Goal: Task Accomplishment & Management: Use online tool/utility

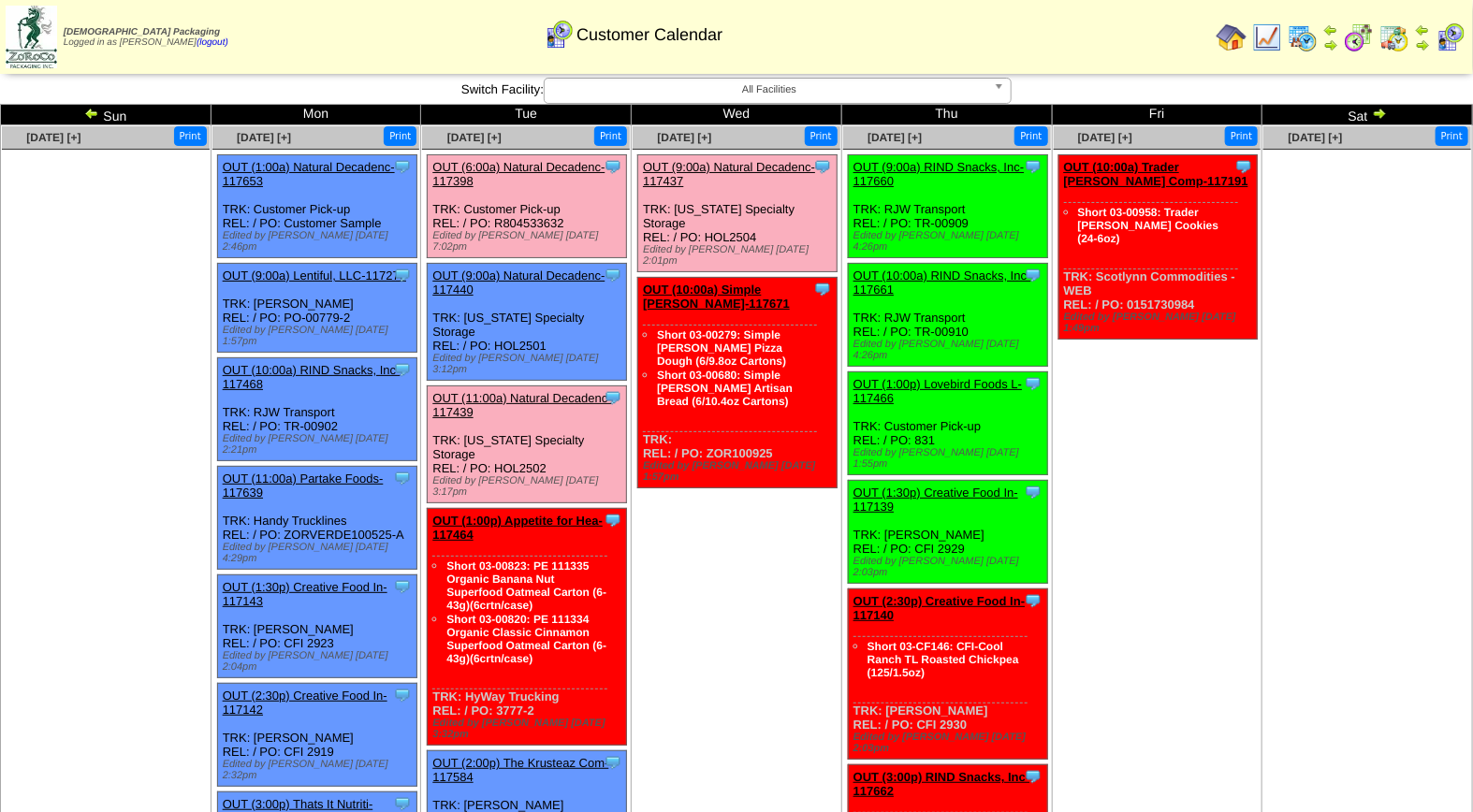
click at [516, 391] on link "OUT (11:00a) Natural Decadenc-117439" at bounding box center [521, 406] width 179 height 28
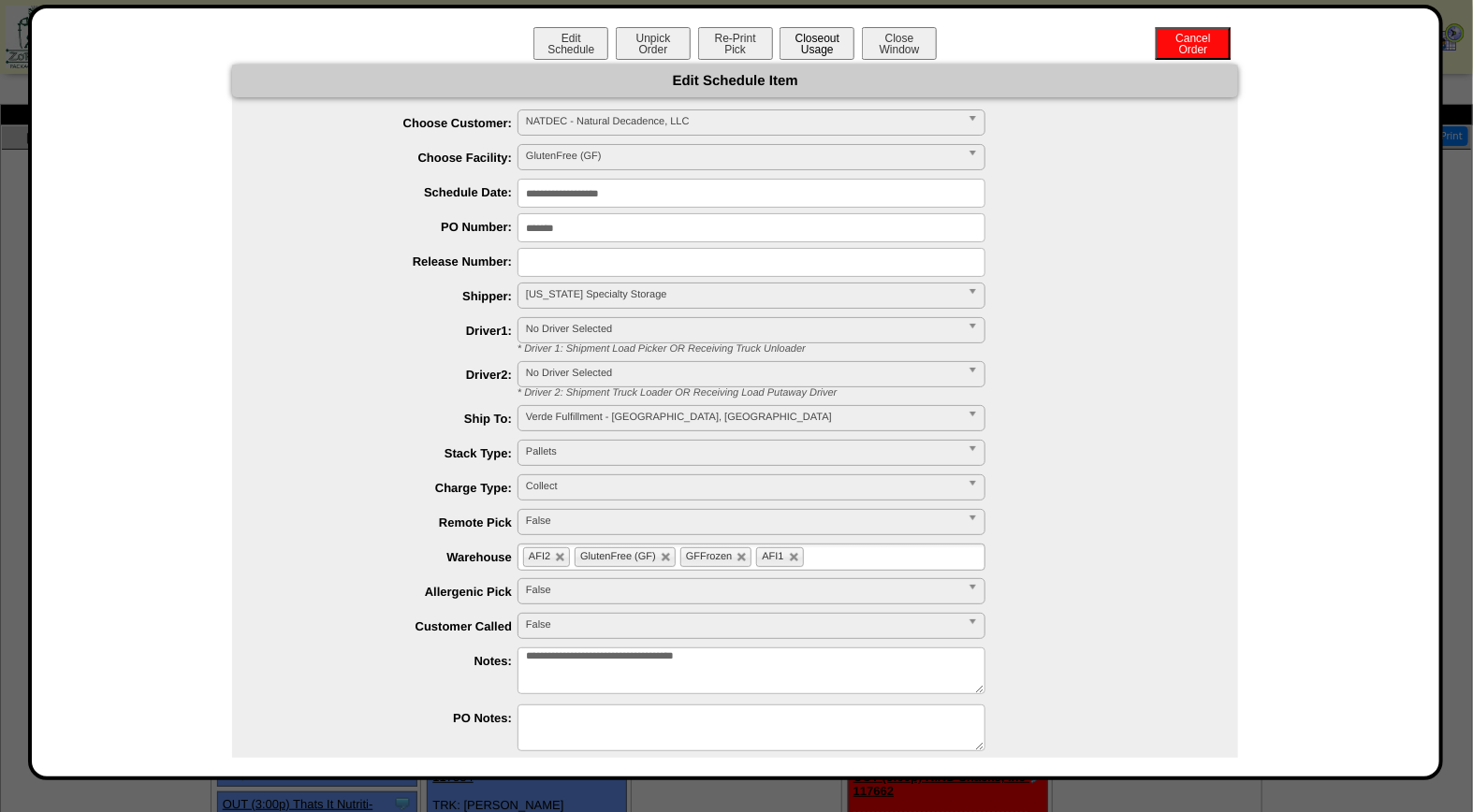
click at [809, 43] on button "Closeout Usage" at bounding box center [817, 43] width 75 height 33
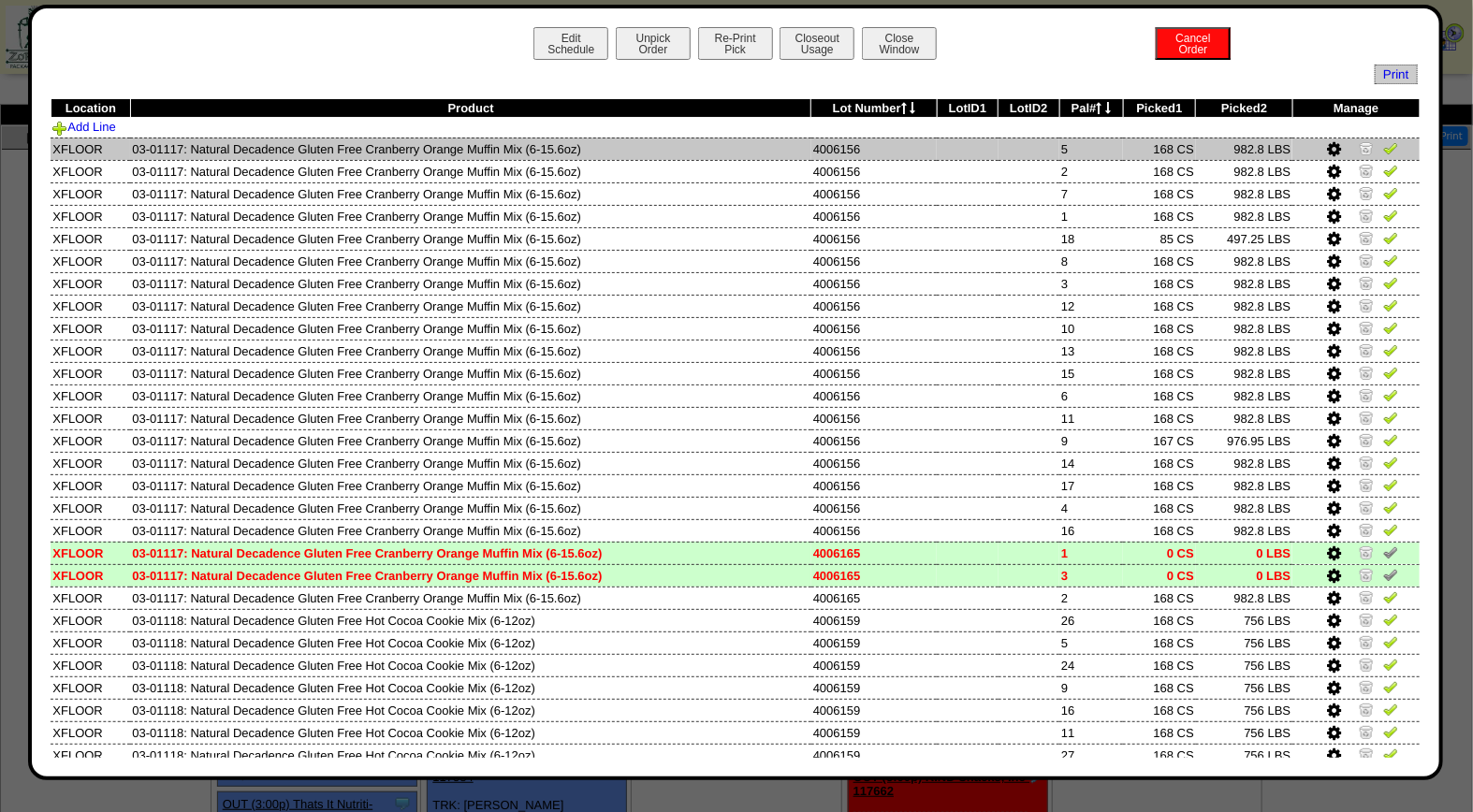
click at [1383, 148] on img at bounding box center [1390, 148] width 15 height 15
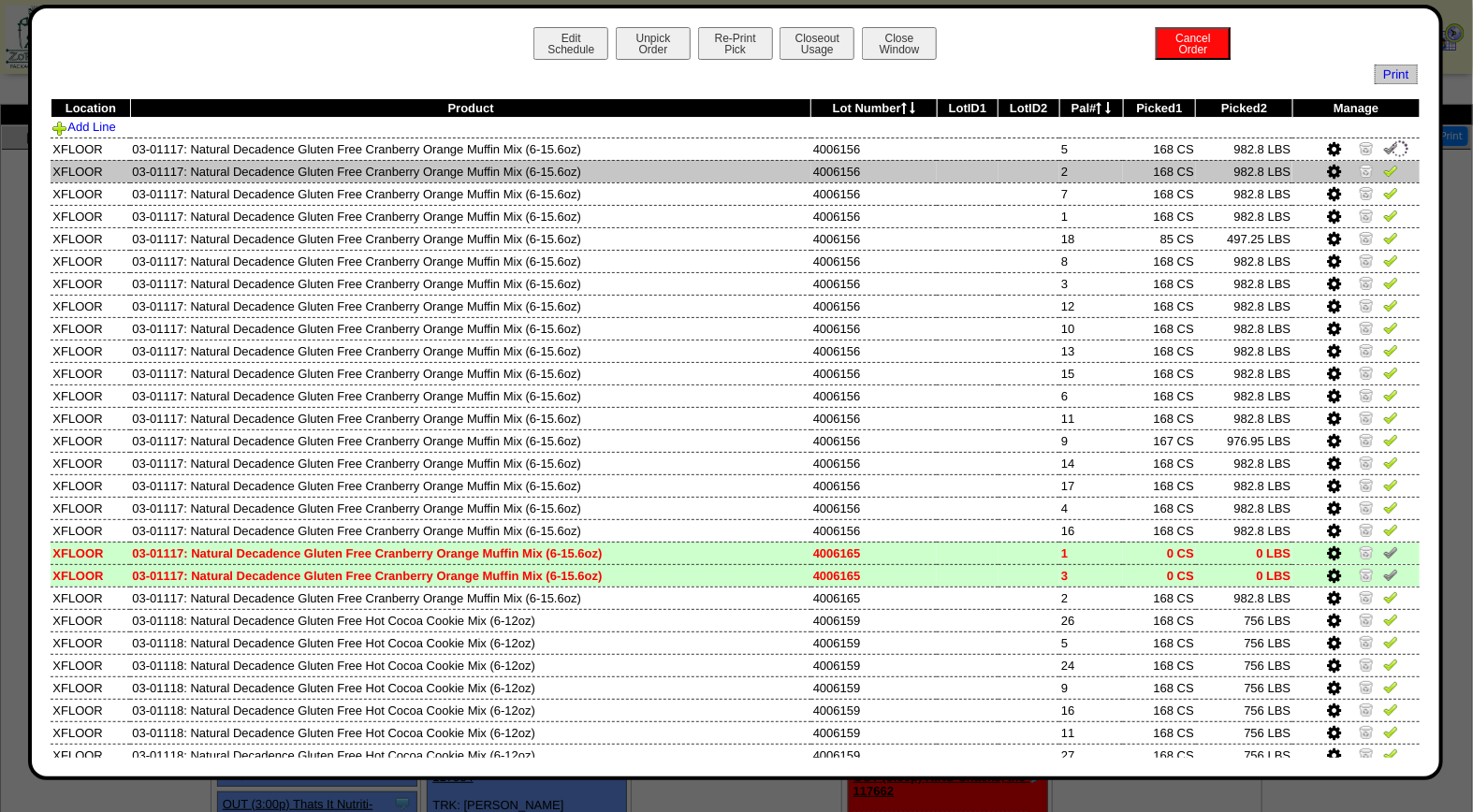
click at [1383, 171] on img at bounding box center [1390, 170] width 15 height 15
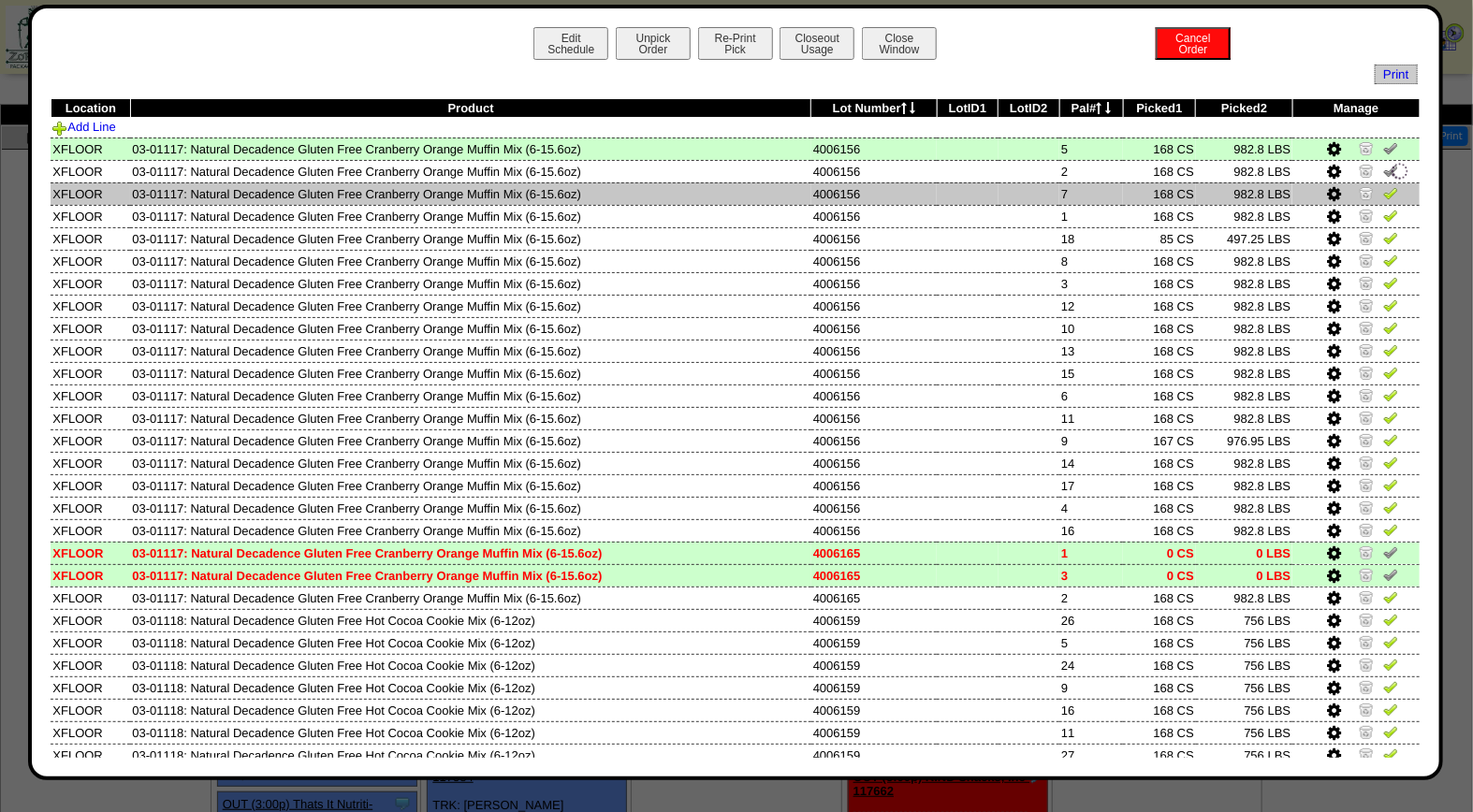
click at [1383, 189] on img at bounding box center [1390, 193] width 15 height 15
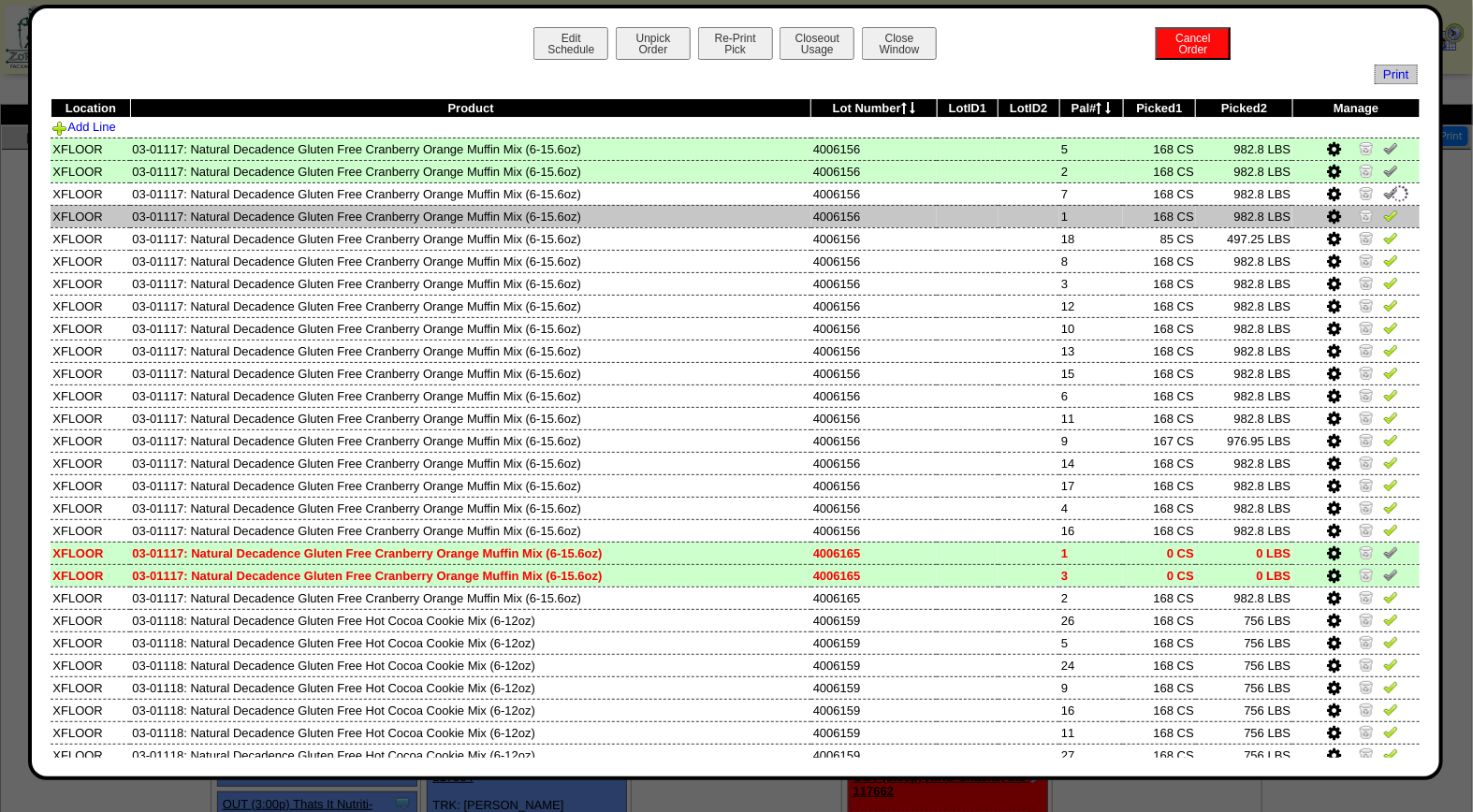
click at [1383, 221] on img at bounding box center [1390, 215] width 15 height 15
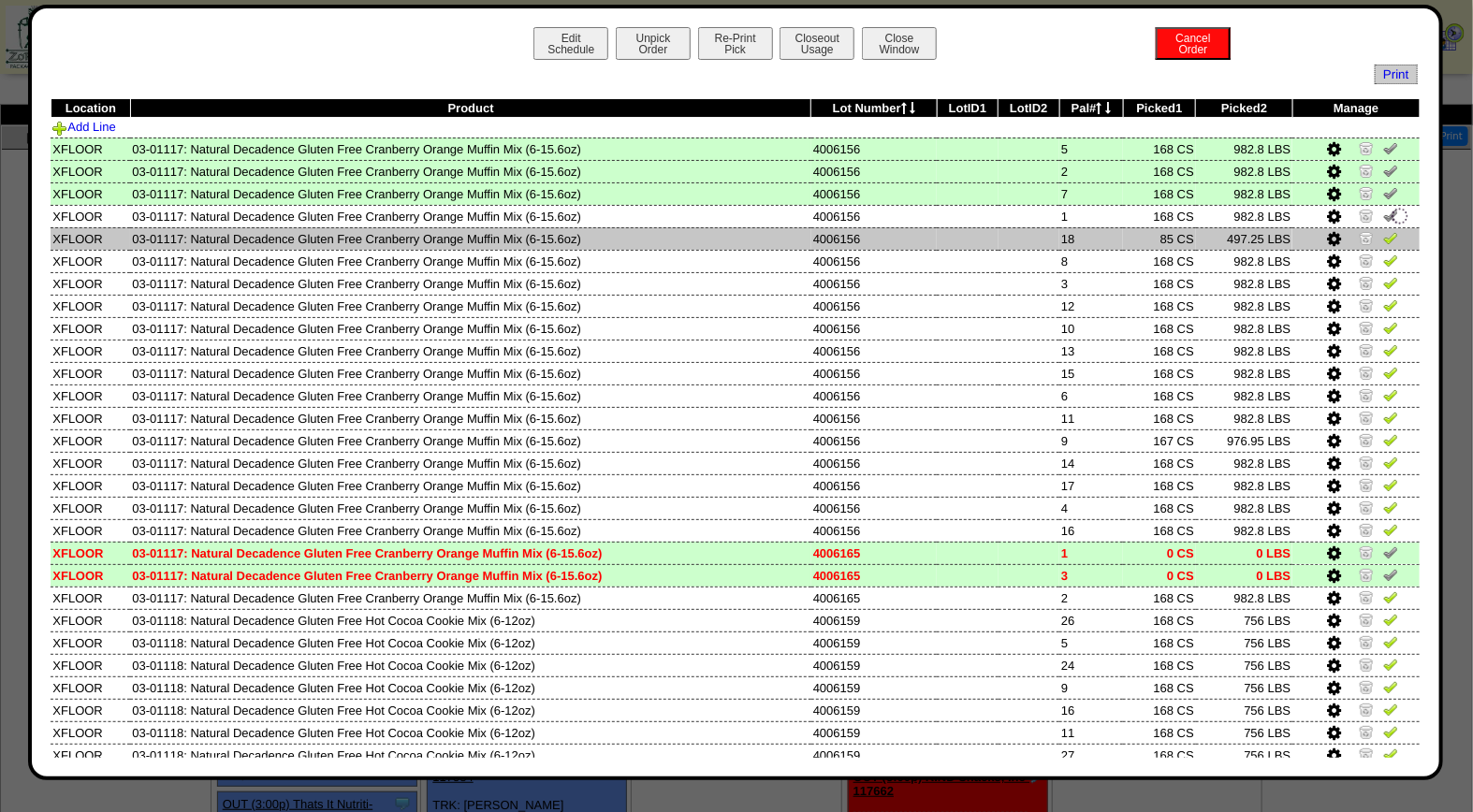
click at [1383, 231] on img at bounding box center [1390, 238] width 15 height 15
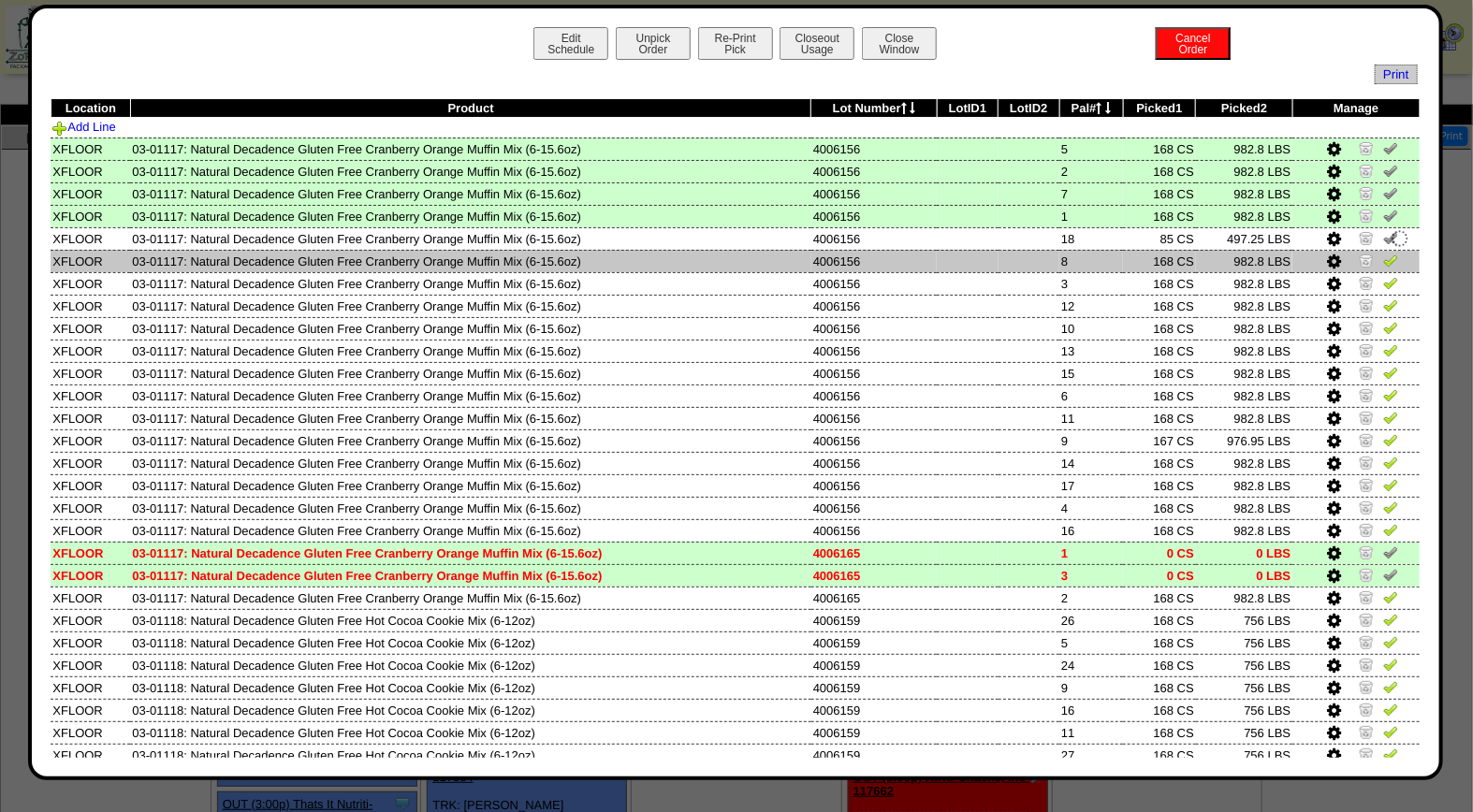
click at [1383, 263] on img at bounding box center [1390, 260] width 15 height 15
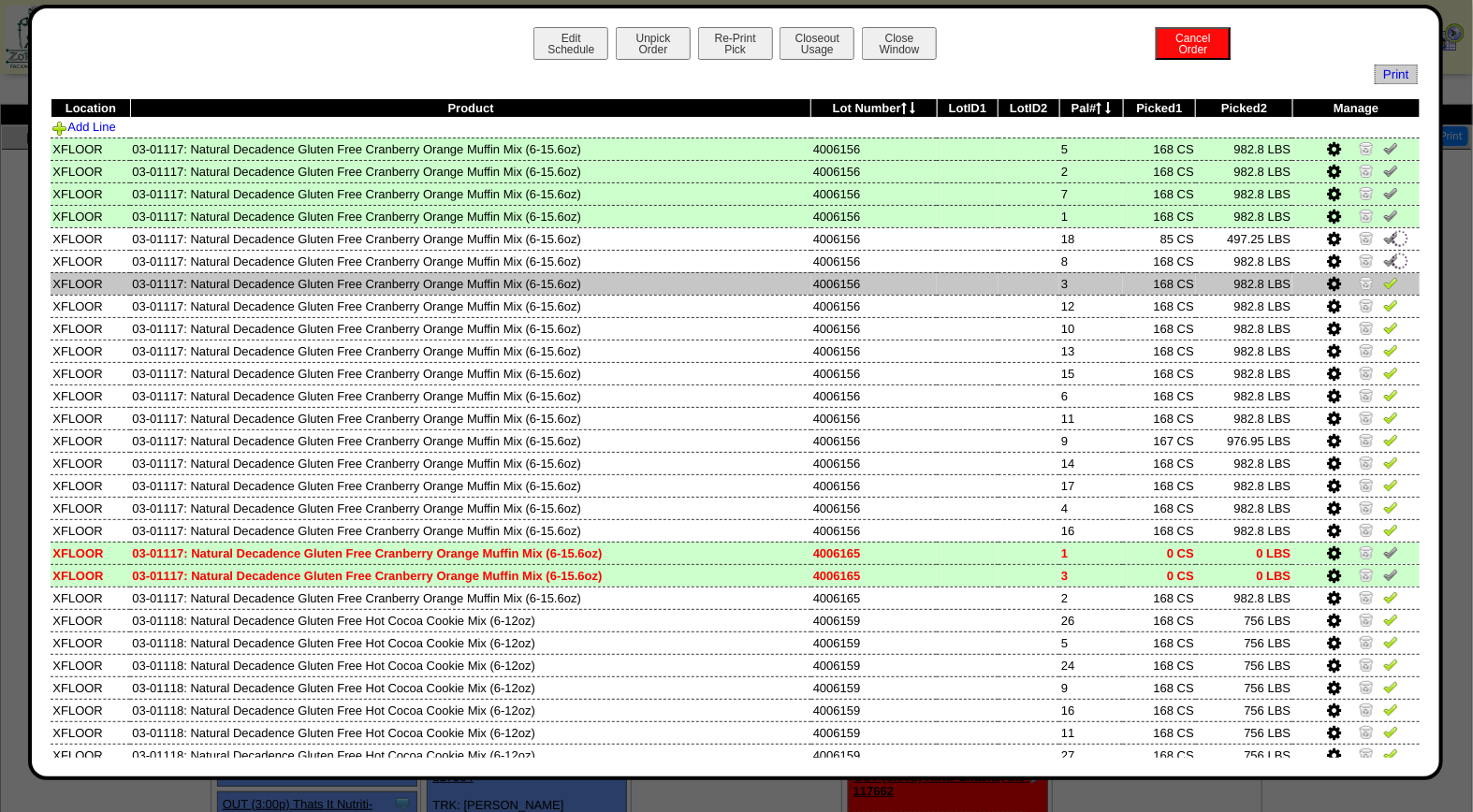
click at [1383, 284] on img at bounding box center [1390, 282] width 15 height 15
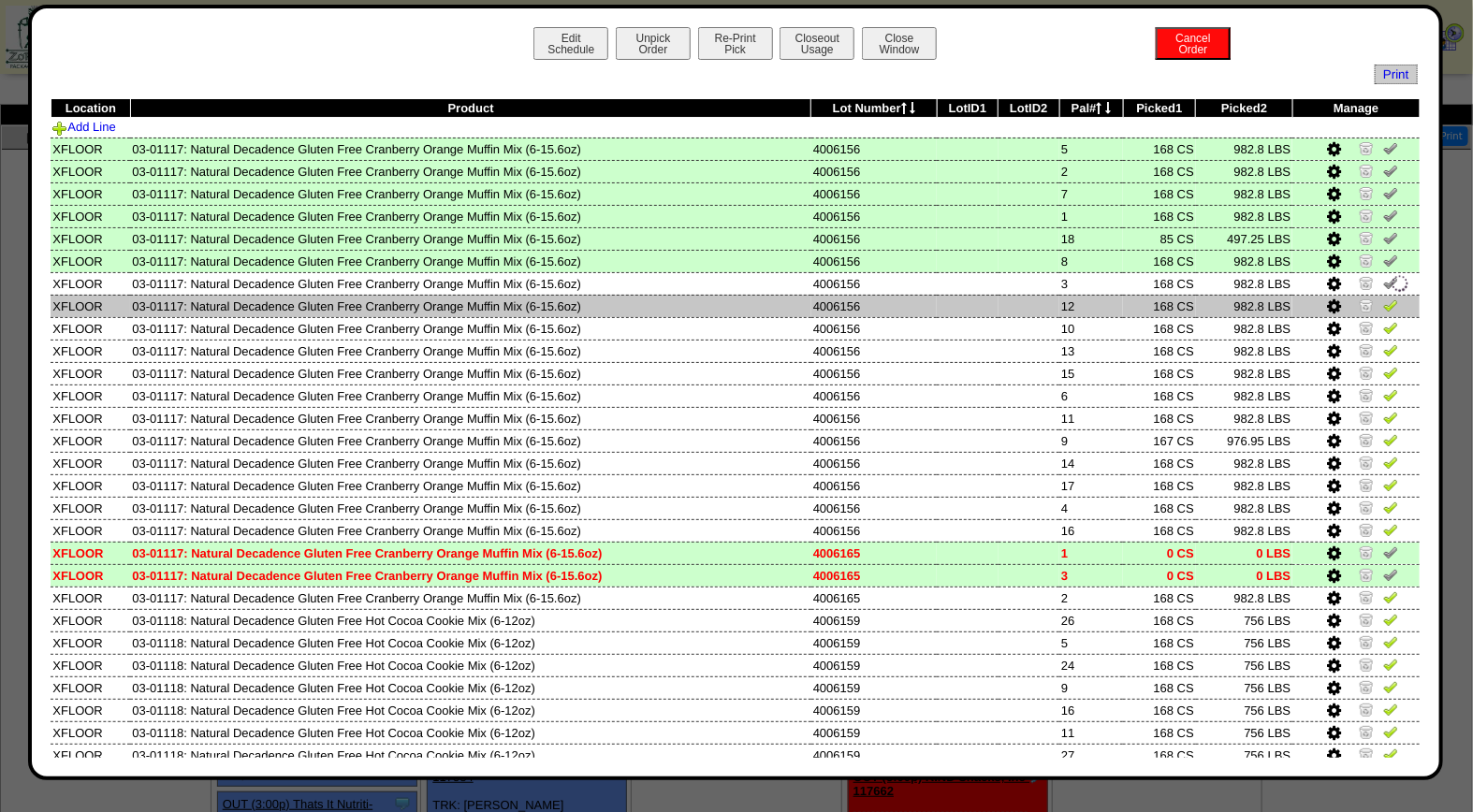
click at [1383, 303] on img at bounding box center [1390, 305] width 15 height 15
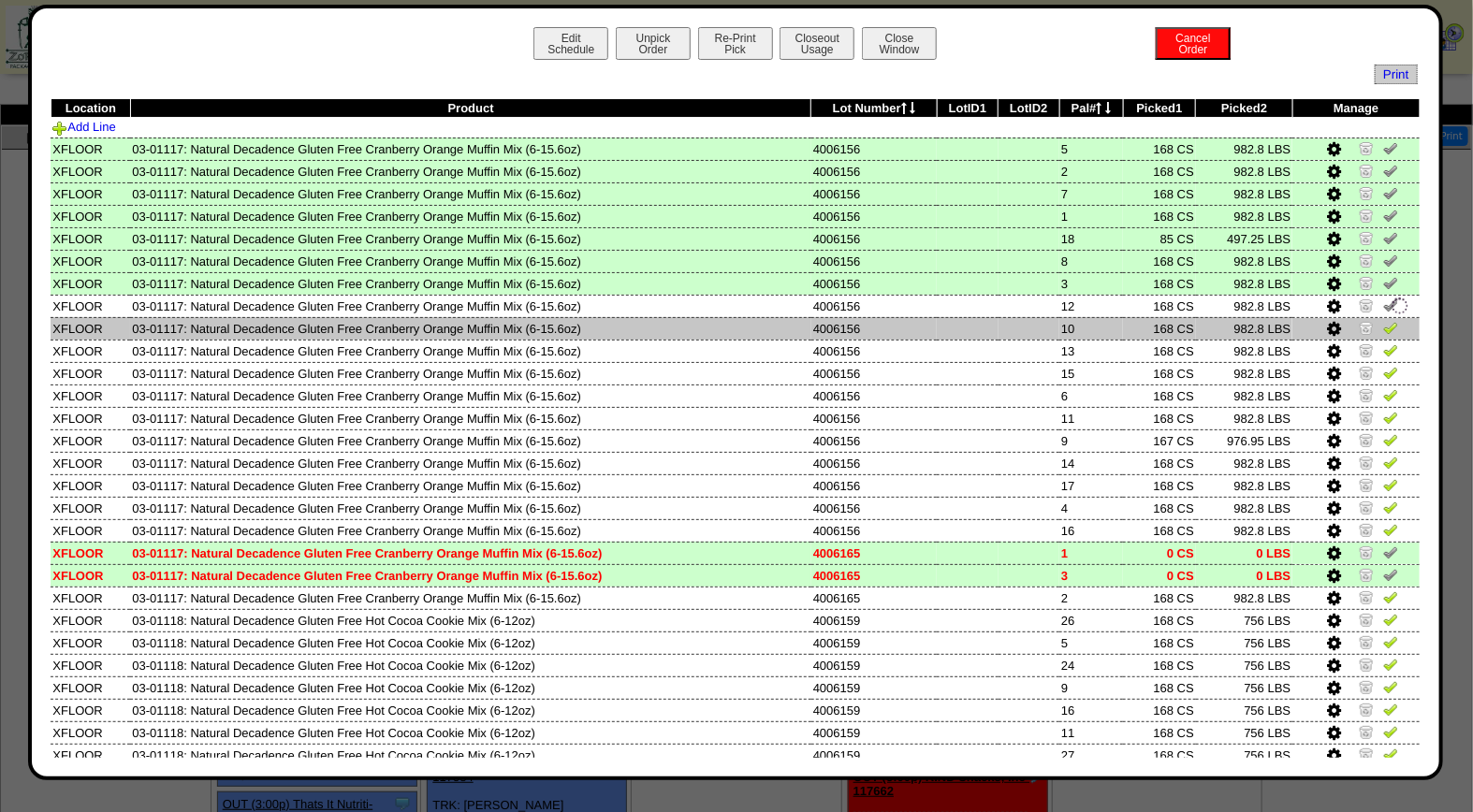
click at [1383, 321] on img at bounding box center [1390, 327] width 15 height 15
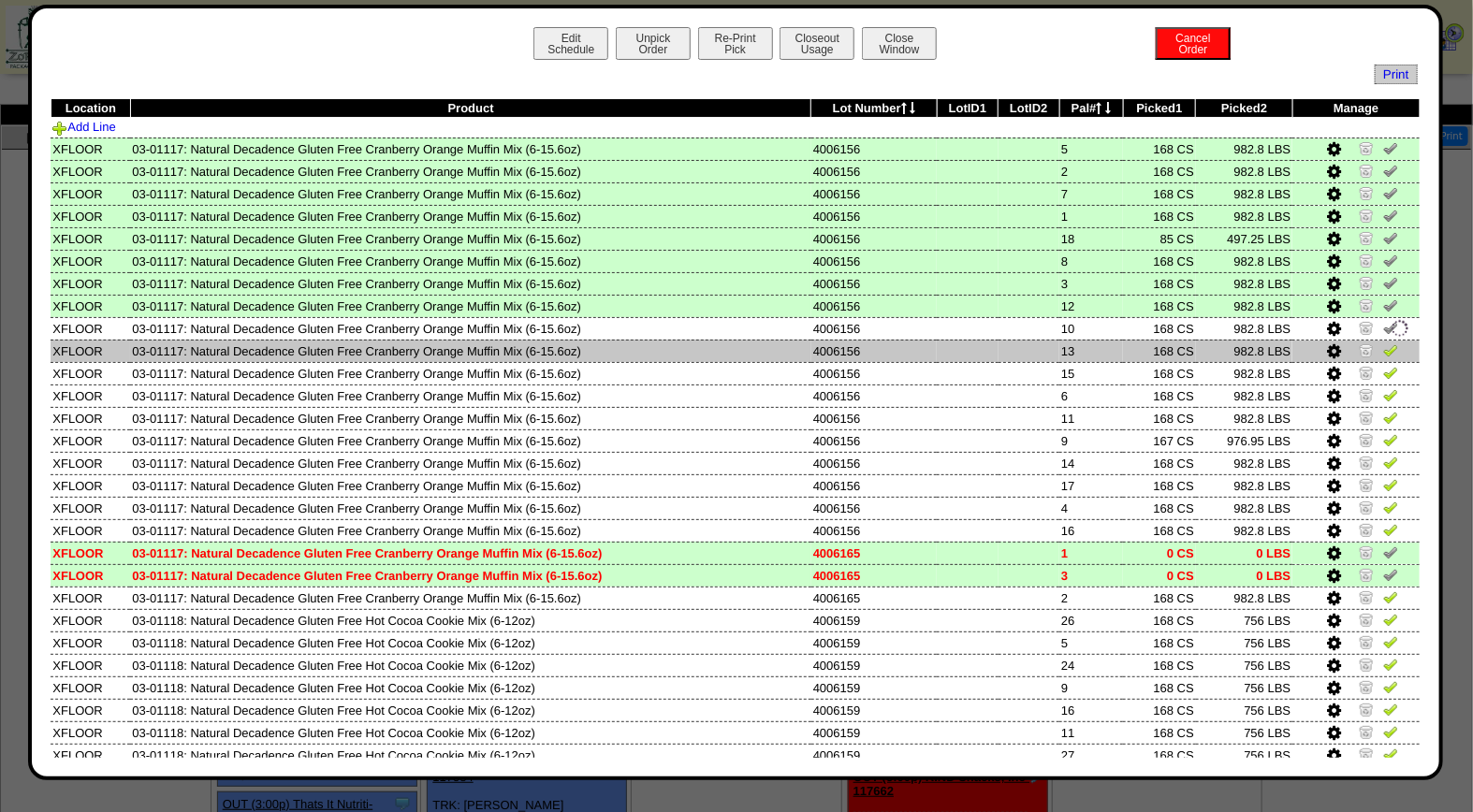
click at [1383, 349] on img at bounding box center [1390, 350] width 15 height 15
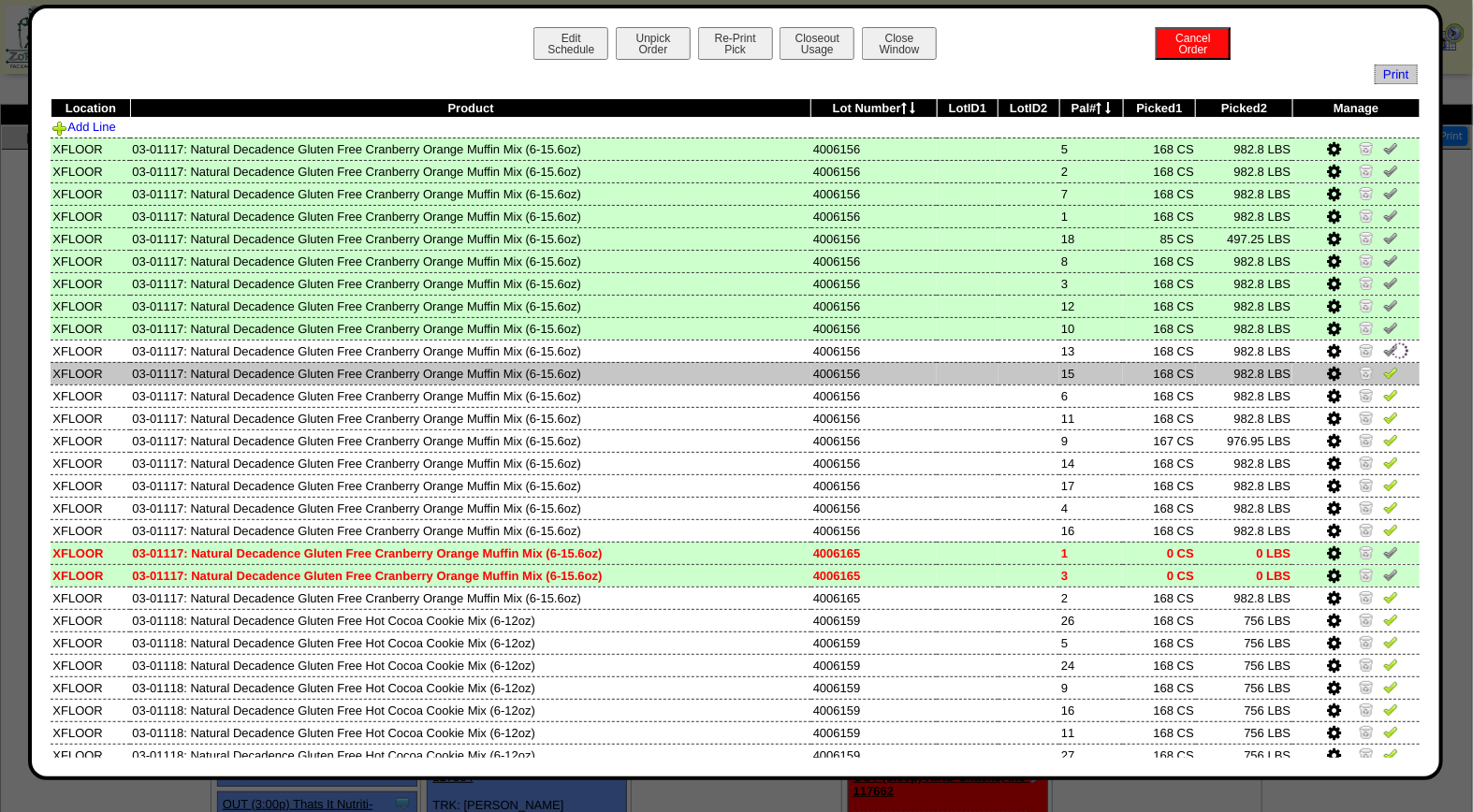
click at [1383, 372] on img at bounding box center [1390, 373] width 15 height 15
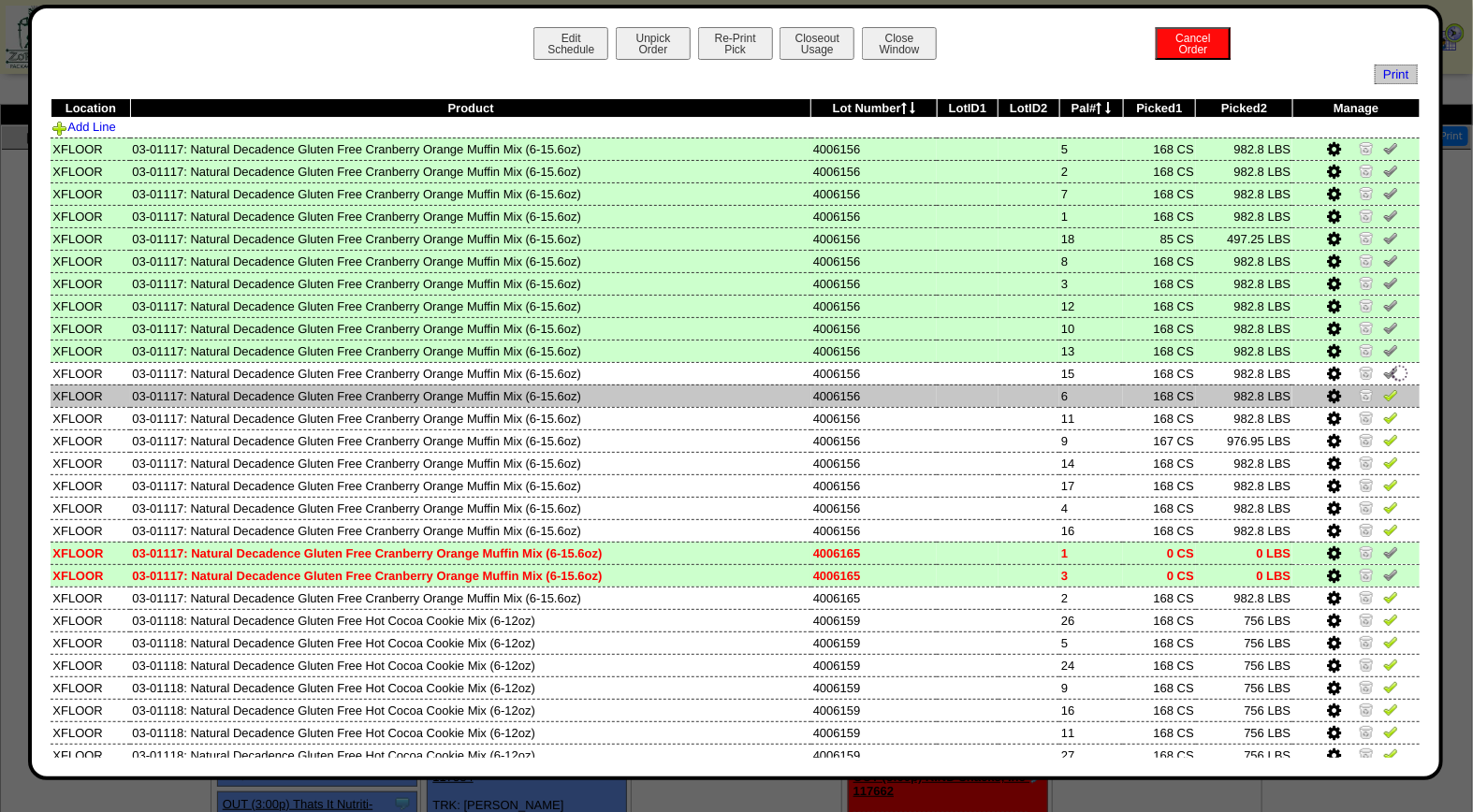
click at [1383, 391] on img at bounding box center [1390, 395] width 15 height 15
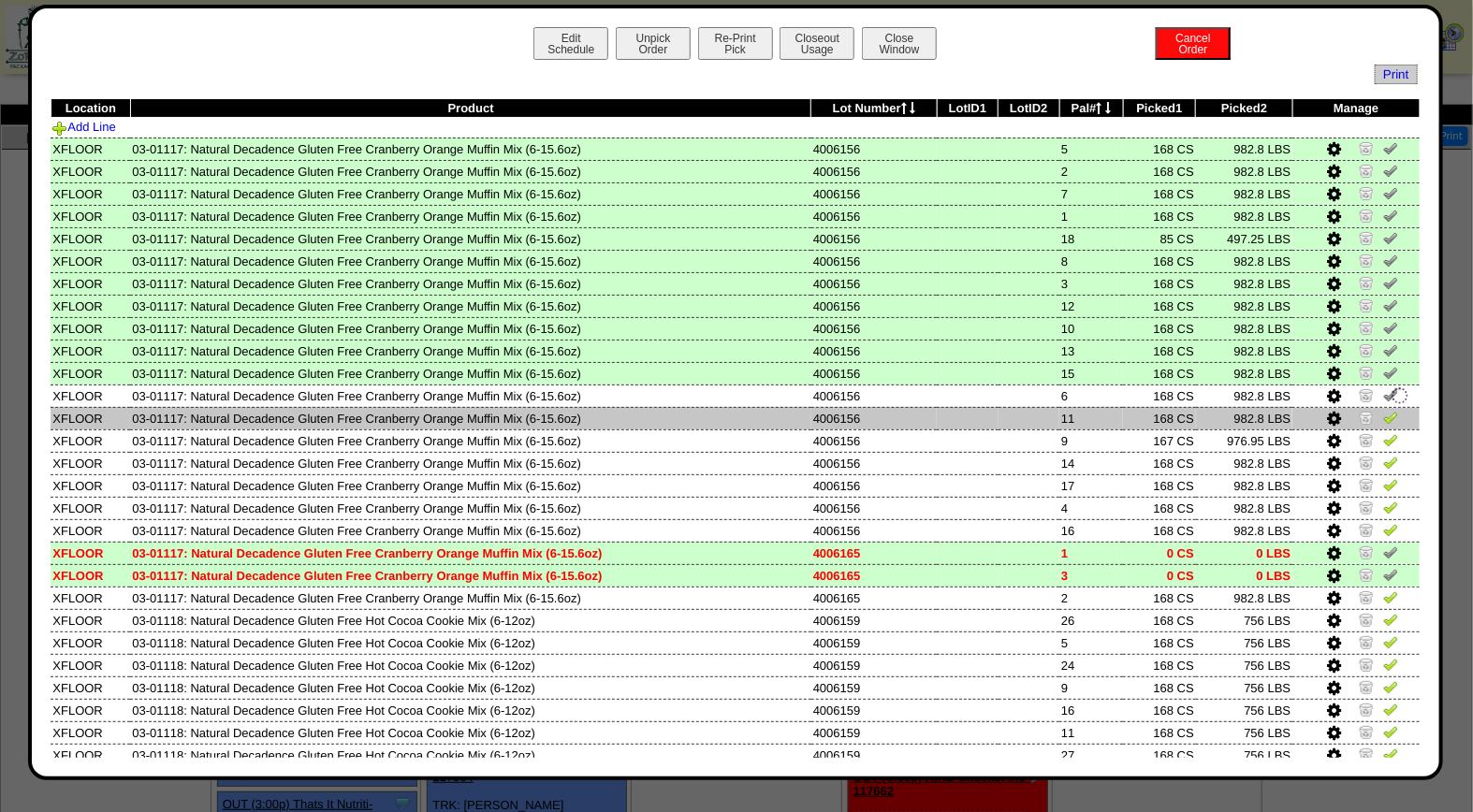
click at [1383, 417] on img at bounding box center [1390, 417] width 15 height 15
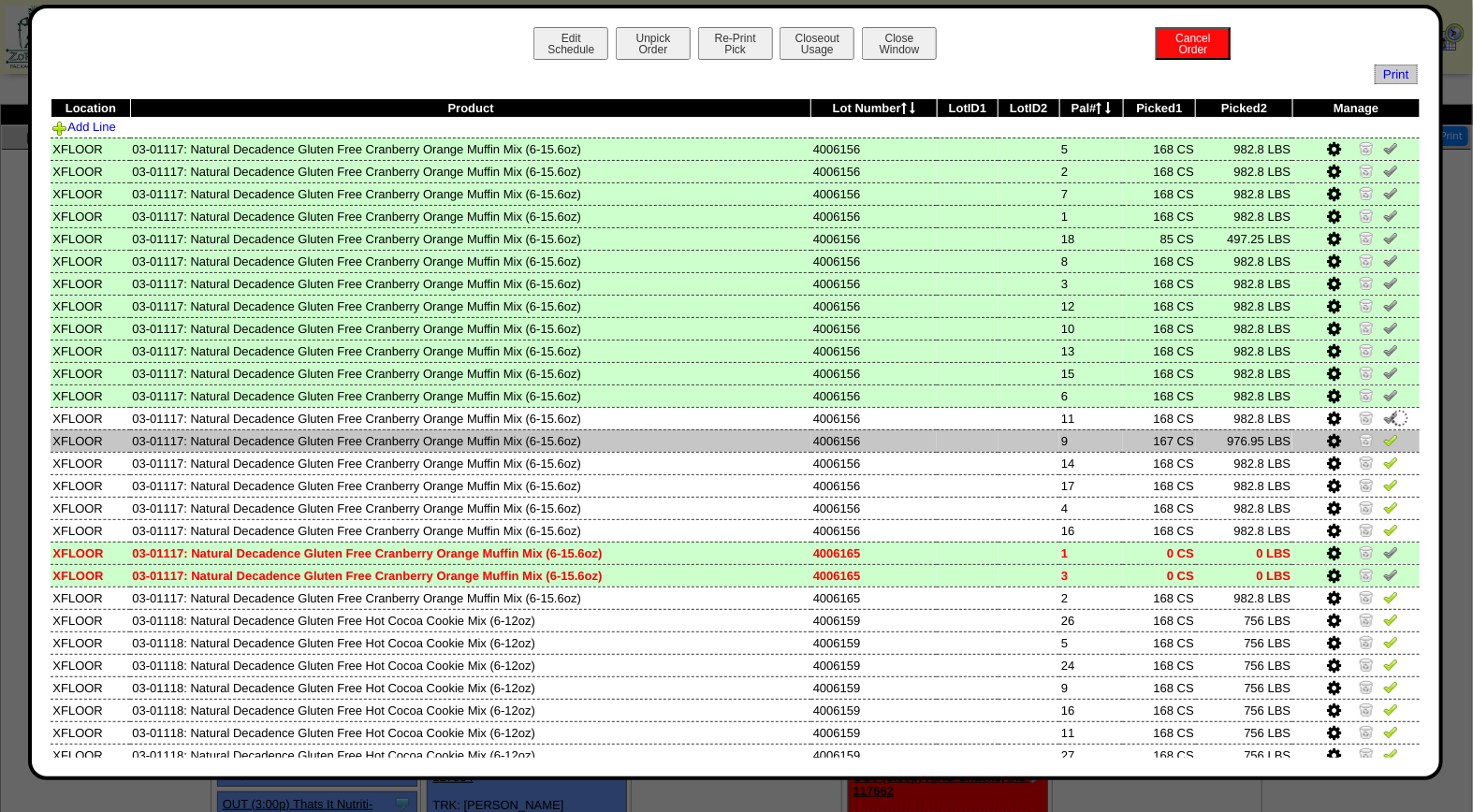
click at [1383, 440] on img at bounding box center [1390, 439] width 15 height 15
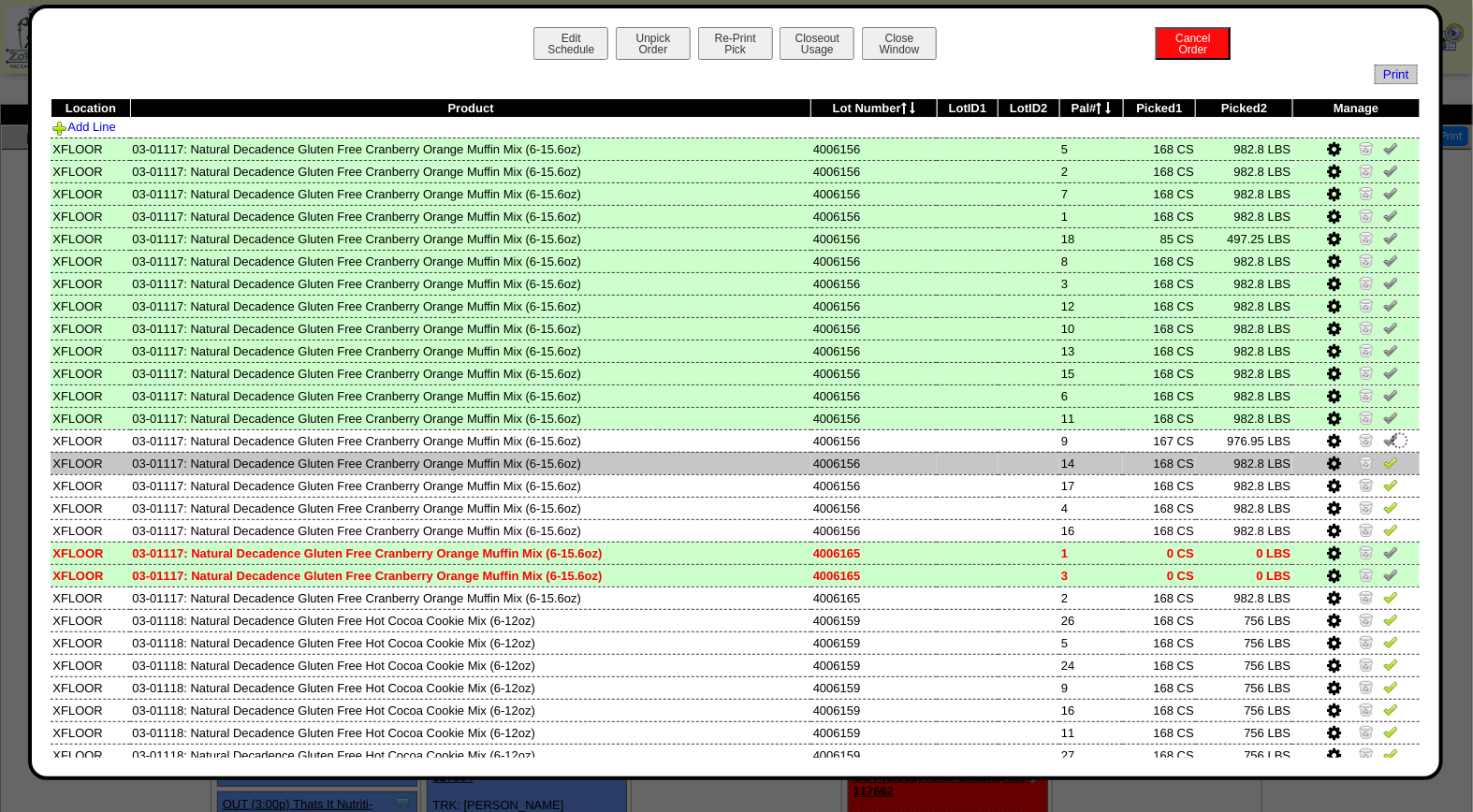
click at [1383, 459] on img at bounding box center [1390, 462] width 15 height 15
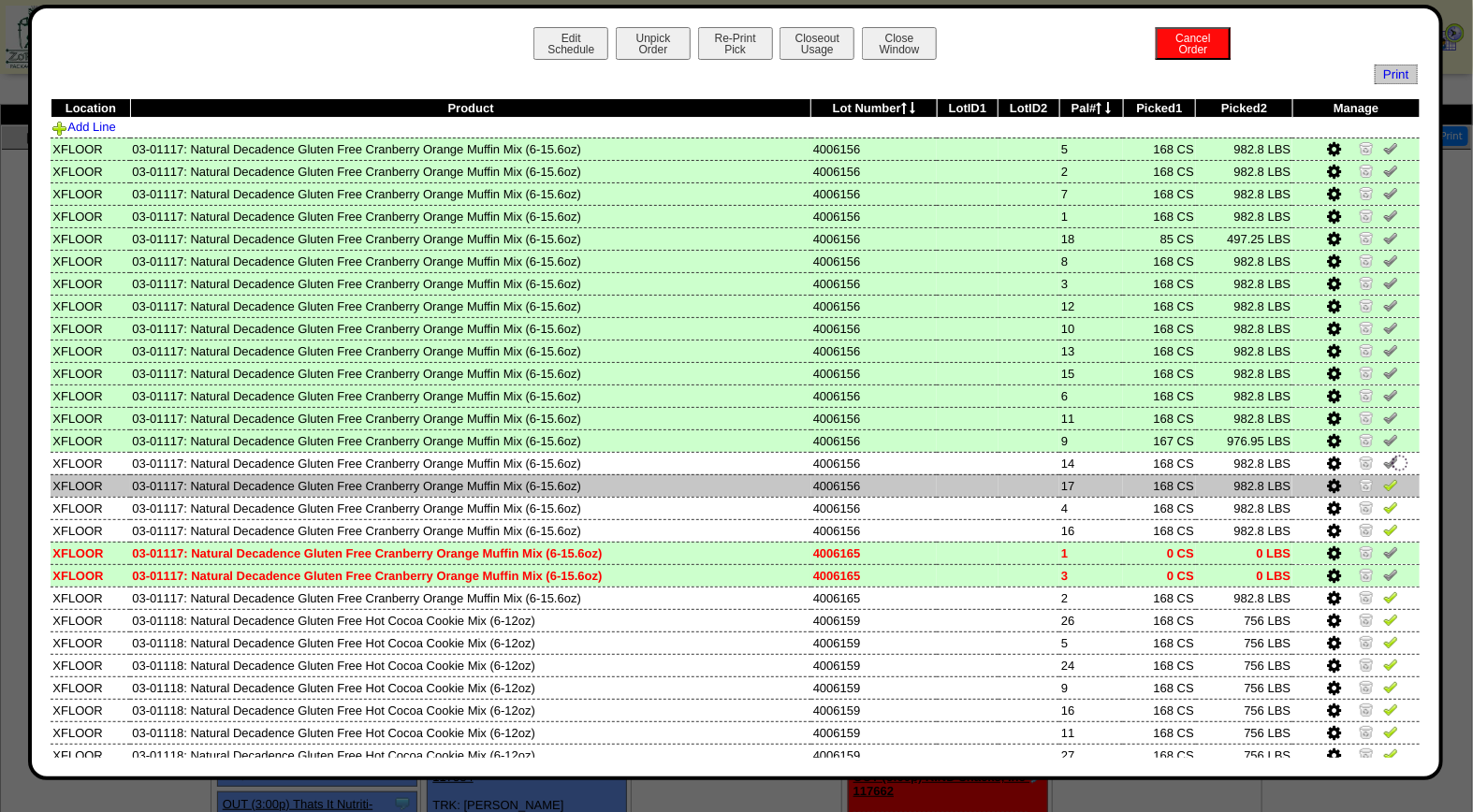
click at [1383, 482] on img at bounding box center [1390, 485] width 15 height 15
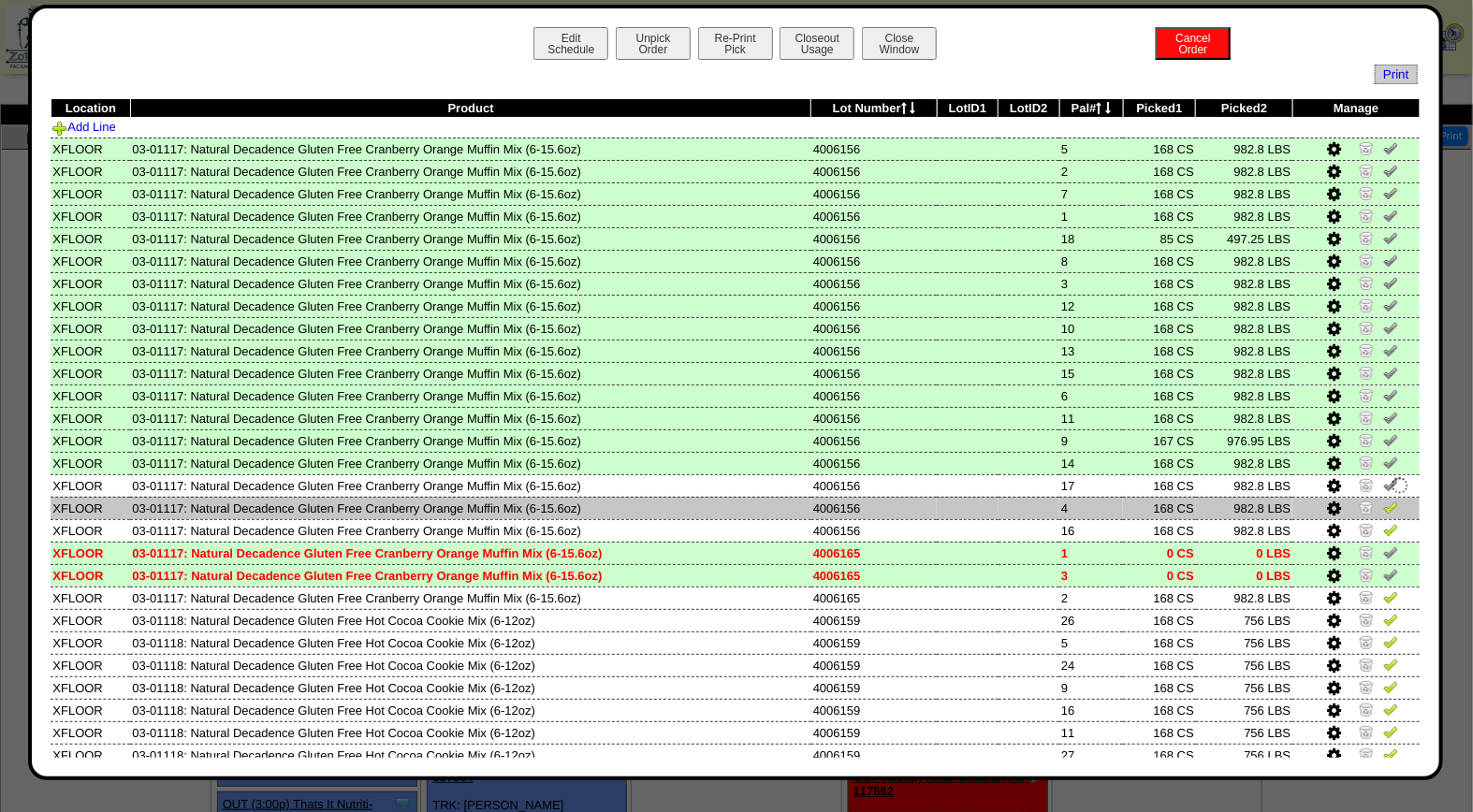
click at [1383, 502] on img at bounding box center [1390, 507] width 15 height 15
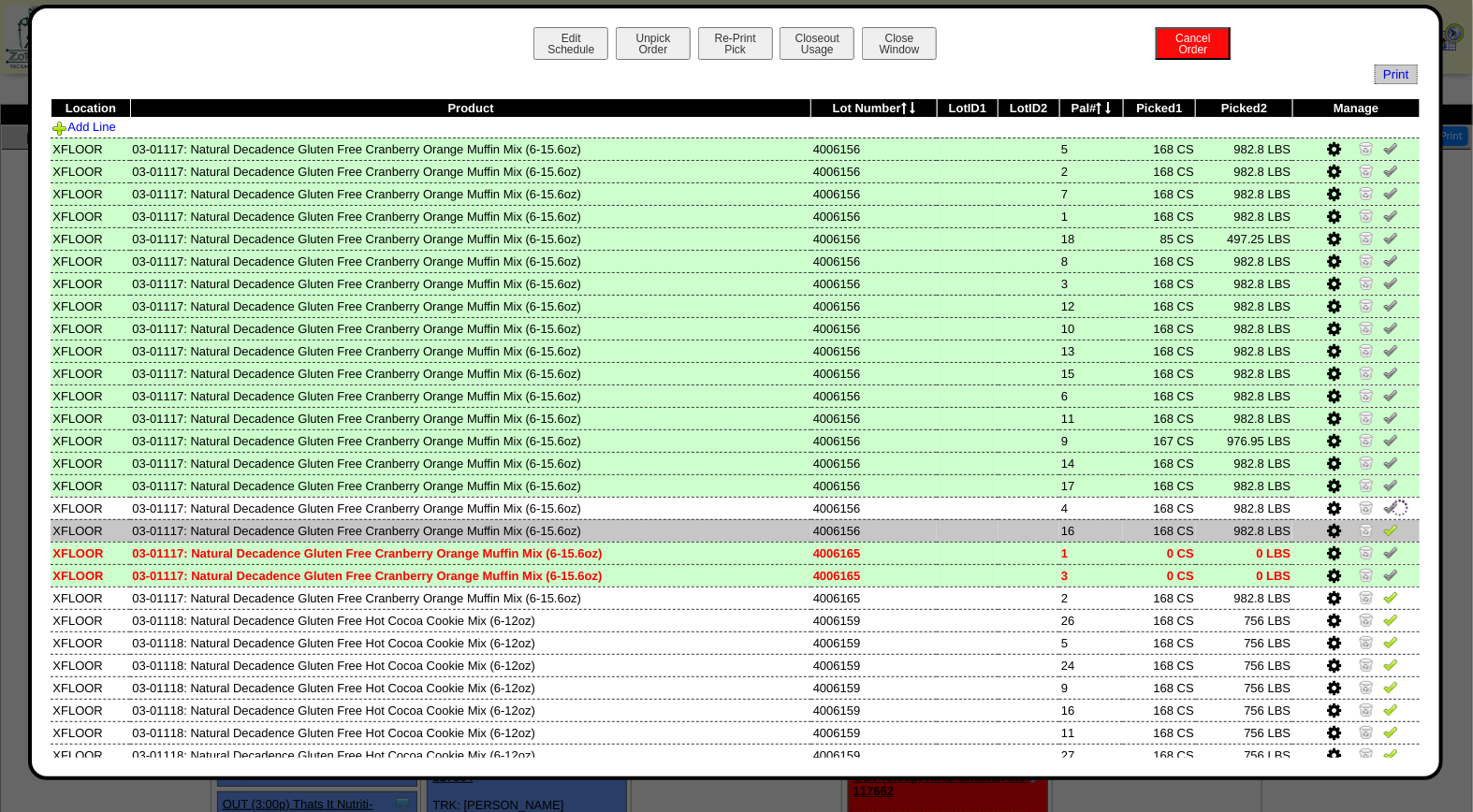
click at [1383, 522] on img at bounding box center [1390, 530] width 15 height 15
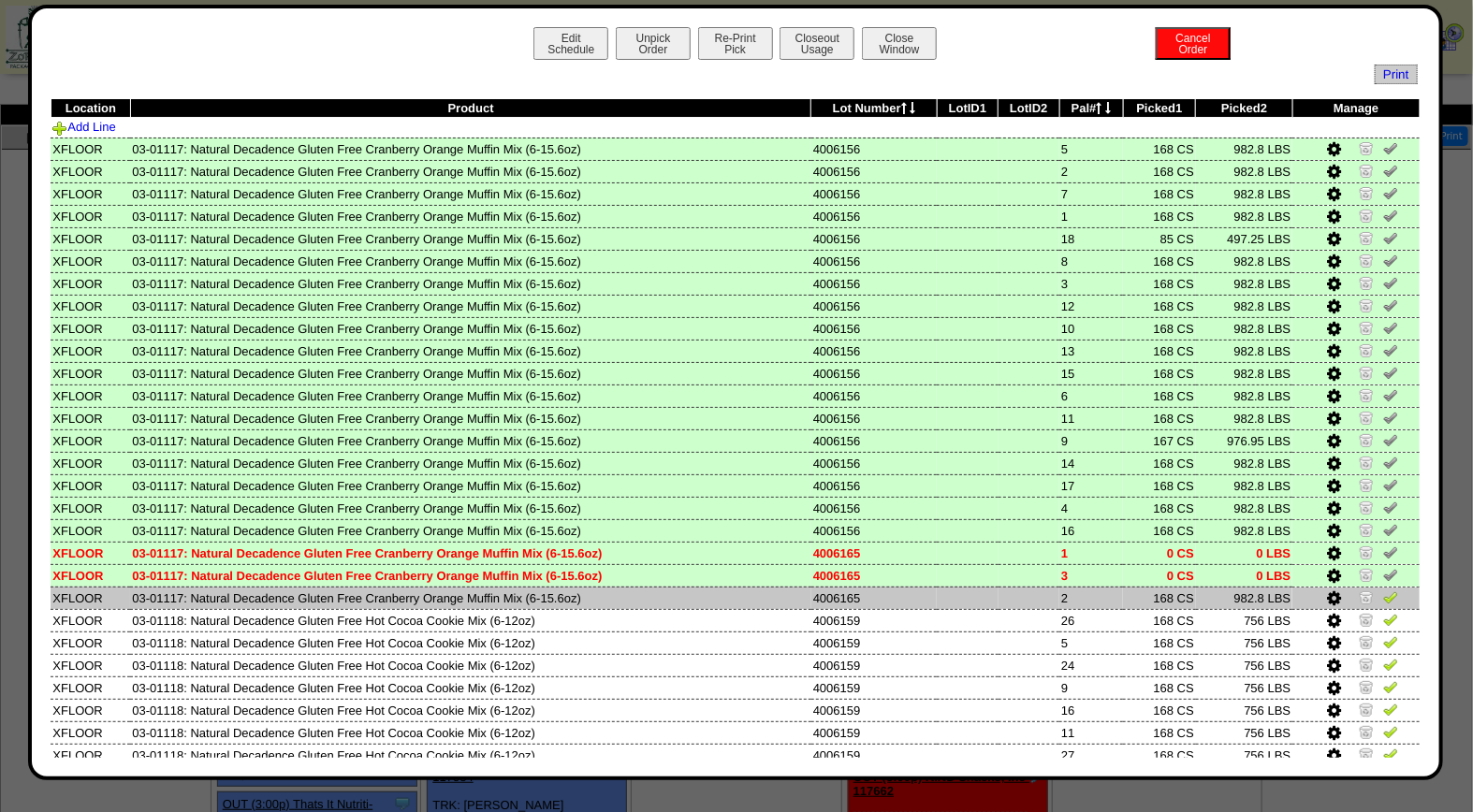
click at [1383, 590] on img at bounding box center [1390, 597] width 15 height 15
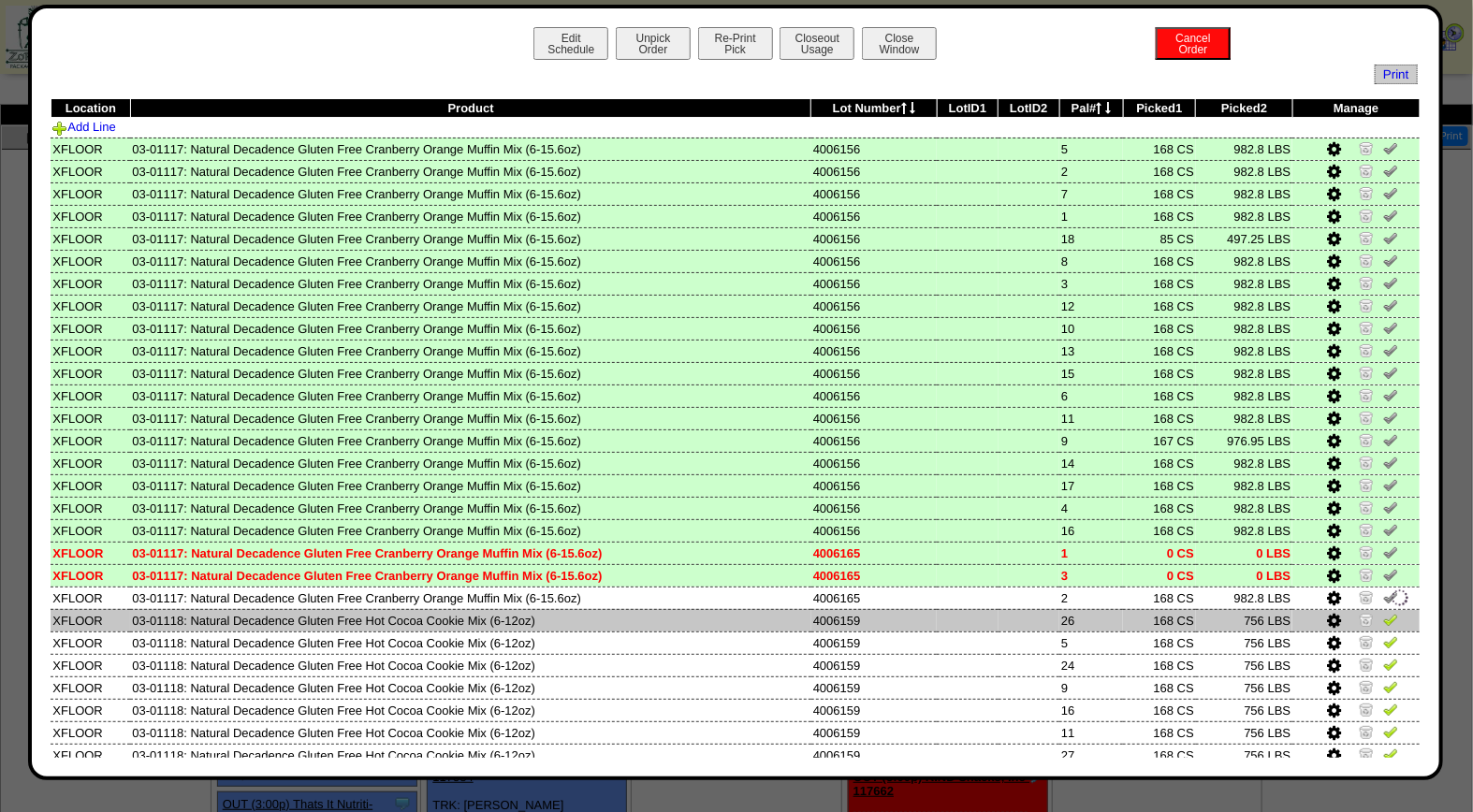
click at [1383, 612] on img at bounding box center [1390, 619] width 15 height 15
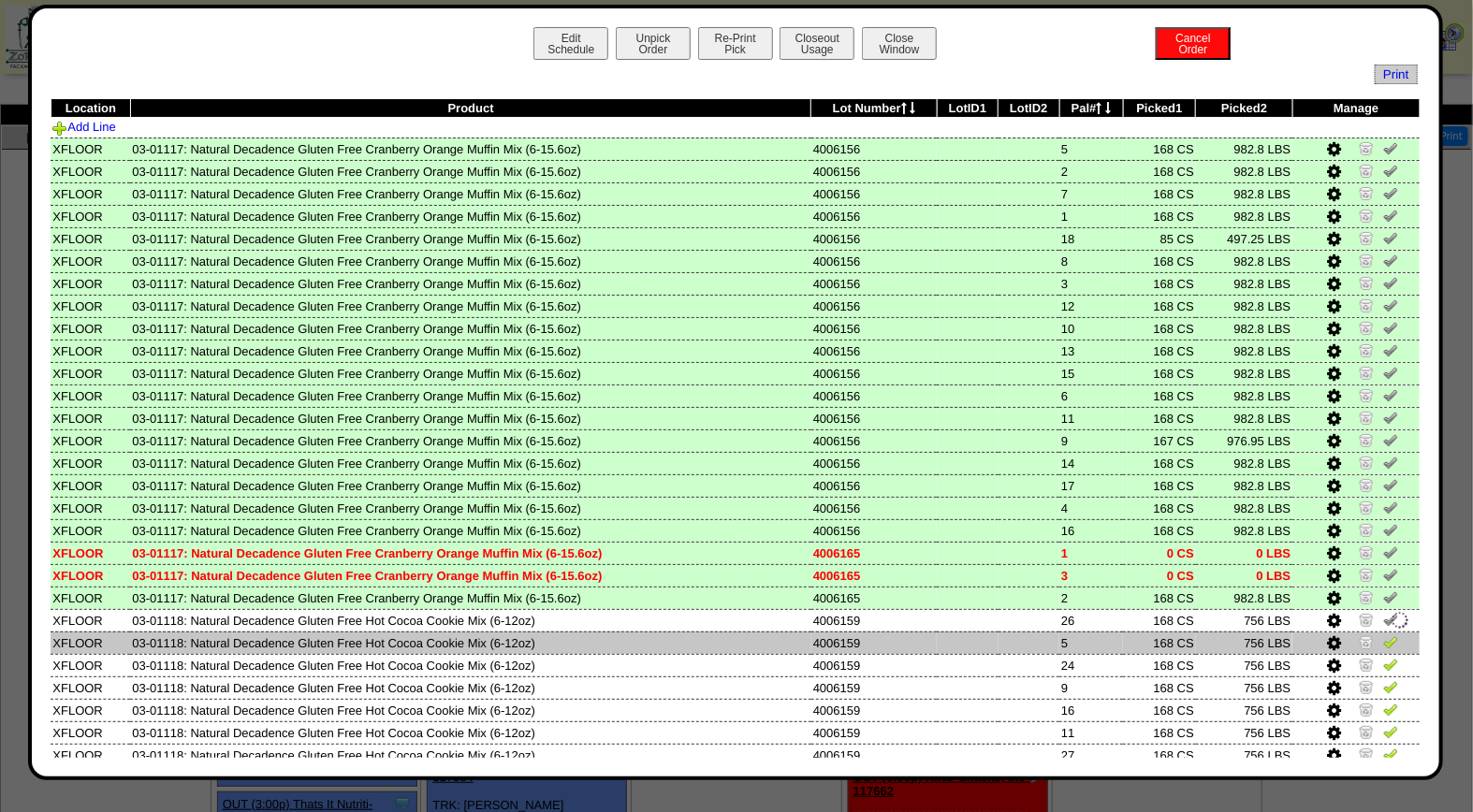
click at [1383, 639] on img at bounding box center [1390, 642] width 15 height 15
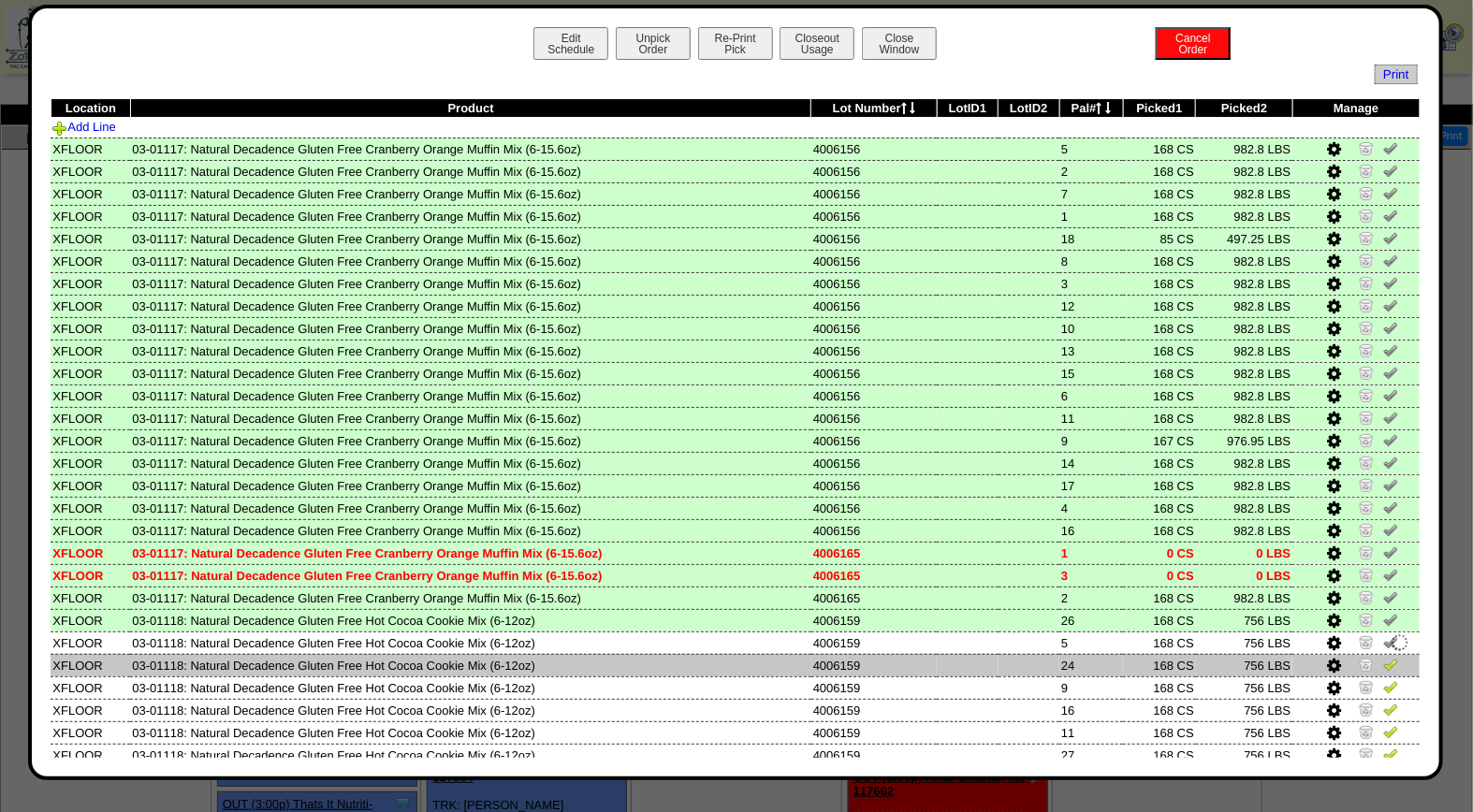
click at [1383, 660] on img at bounding box center [1390, 664] width 15 height 15
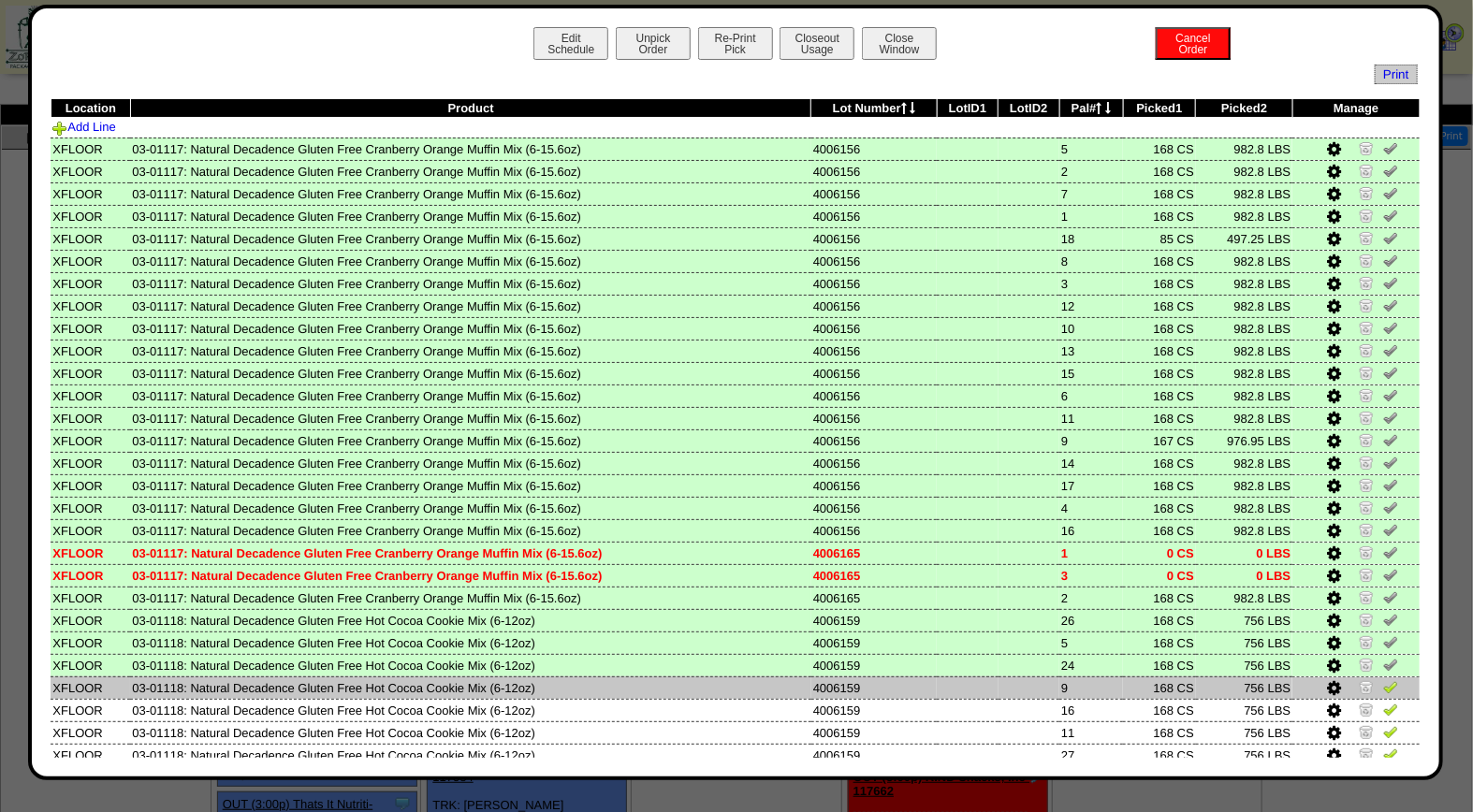
click at [1383, 679] on img at bounding box center [1390, 687] width 15 height 15
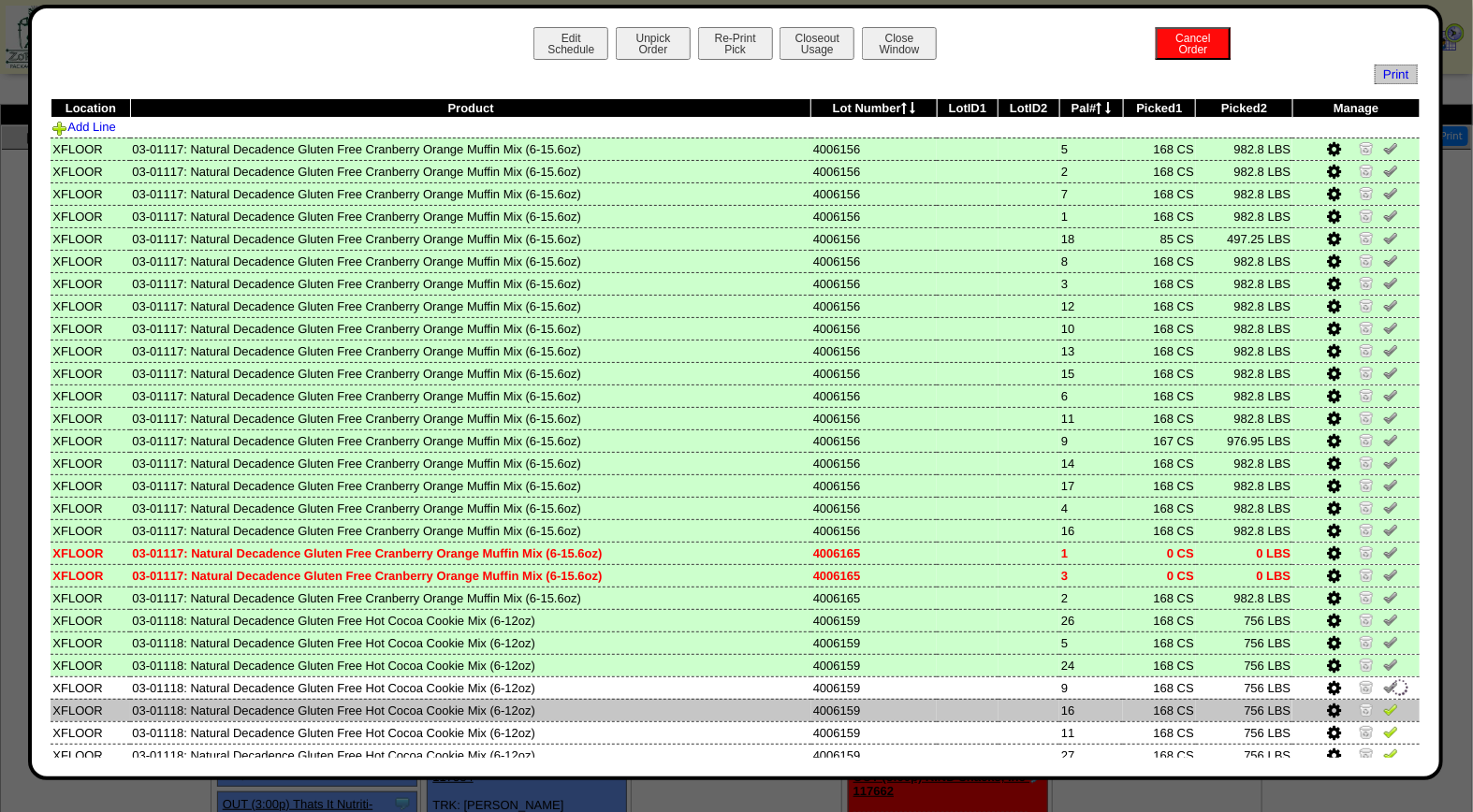
click at [1383, 704] on img at bounding box center [1390, 709] width 15 height 15
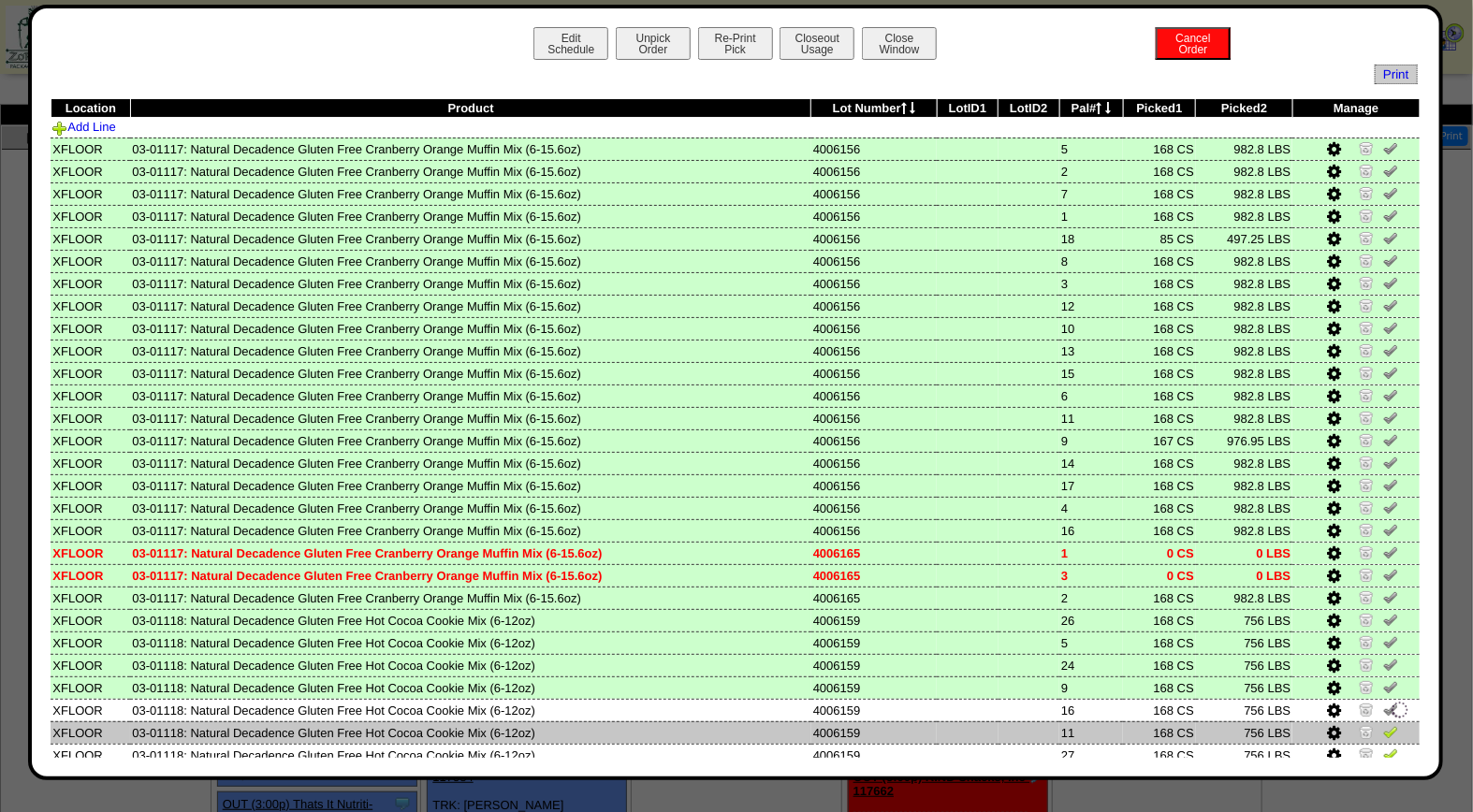
click at [1383, 724] on img at bounding box center [1390, 731] width 15 height 15
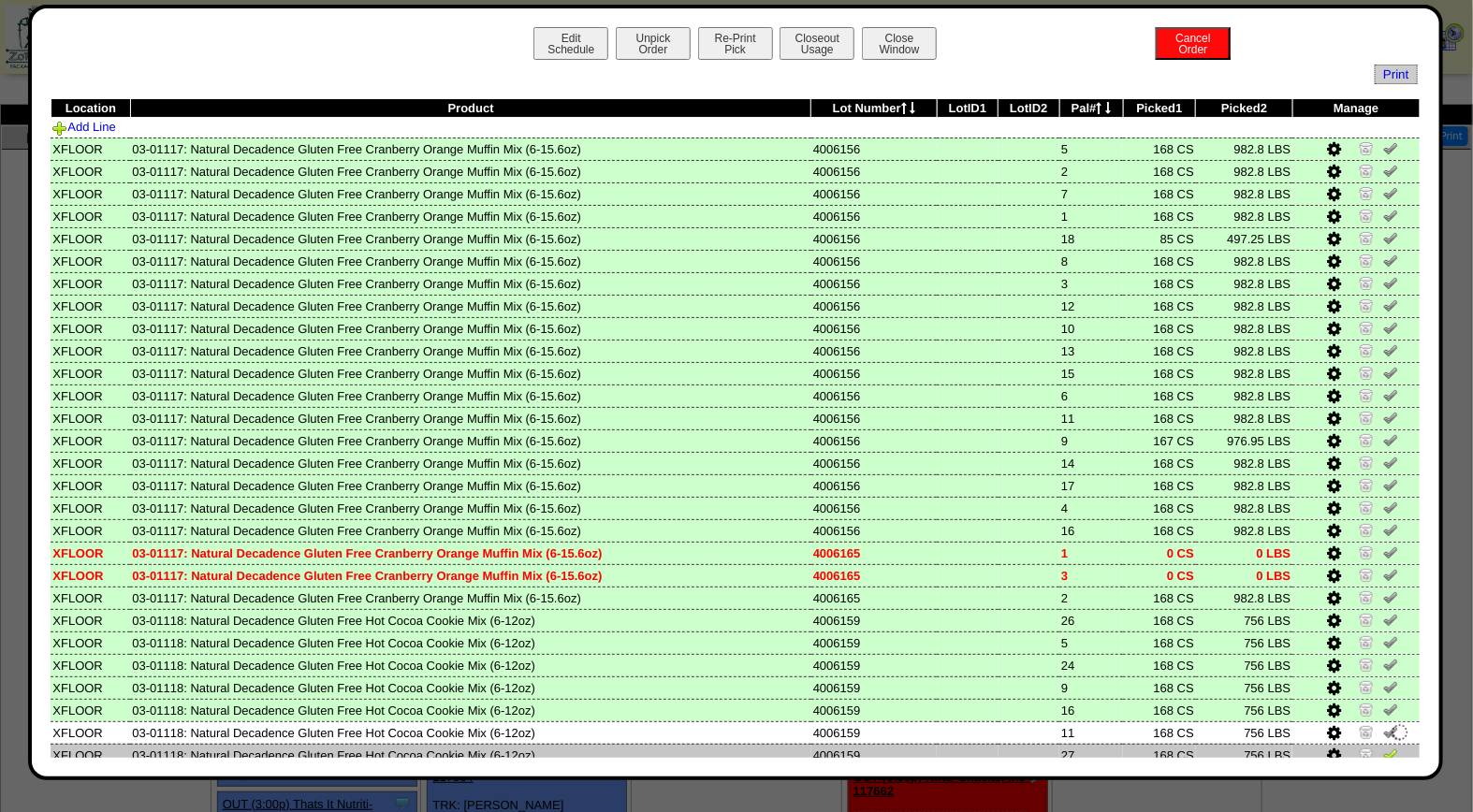
click at [1383, 746] on img at bounding box center [1390, 754] width 15 height 15
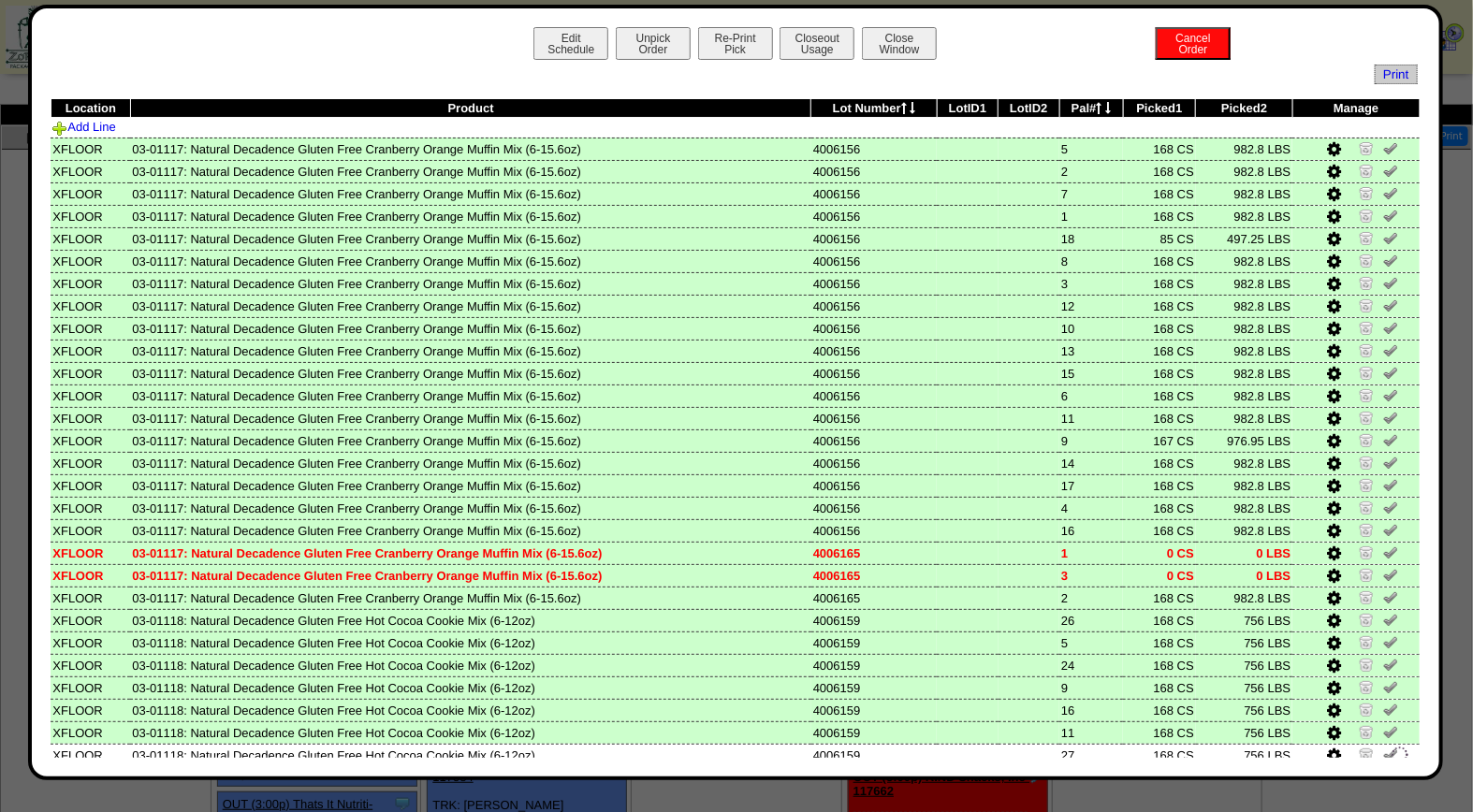
scroll to position [155, 0]
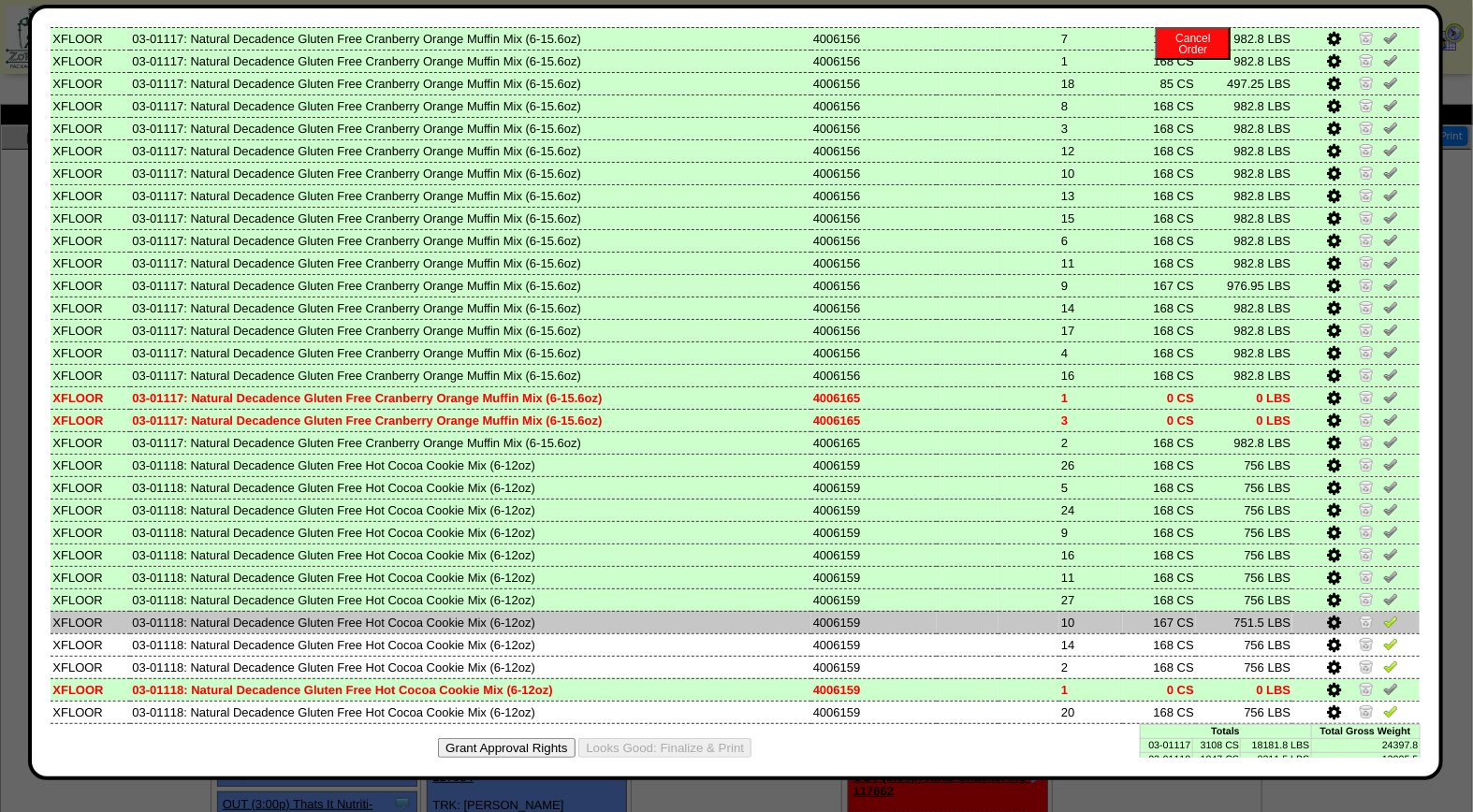
click at [1383, 613] on img at bounding box center [1390, 621] width 15 height 15
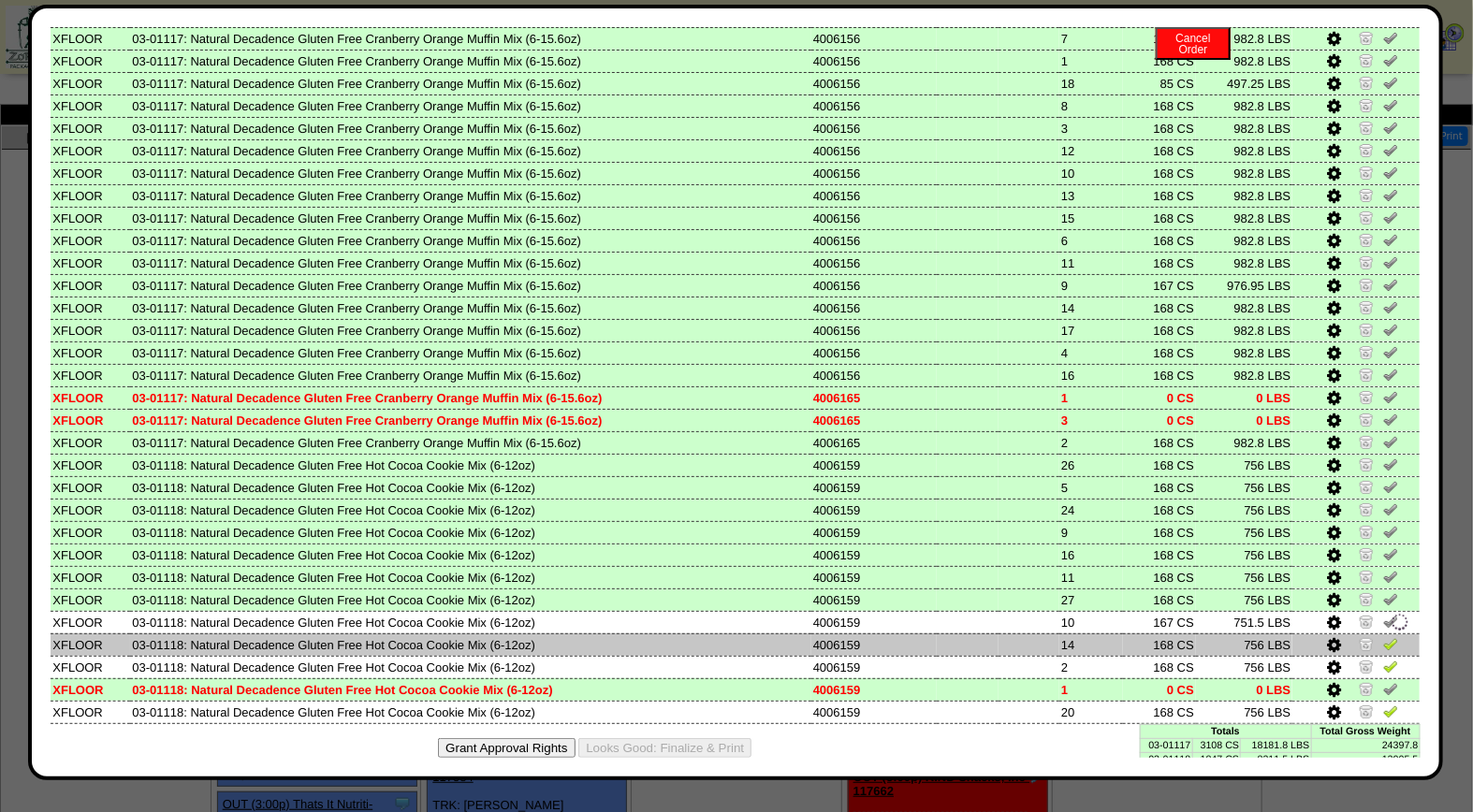
click at [1383, 636] on img at bounding box center [1390, 644] width 15 height 15
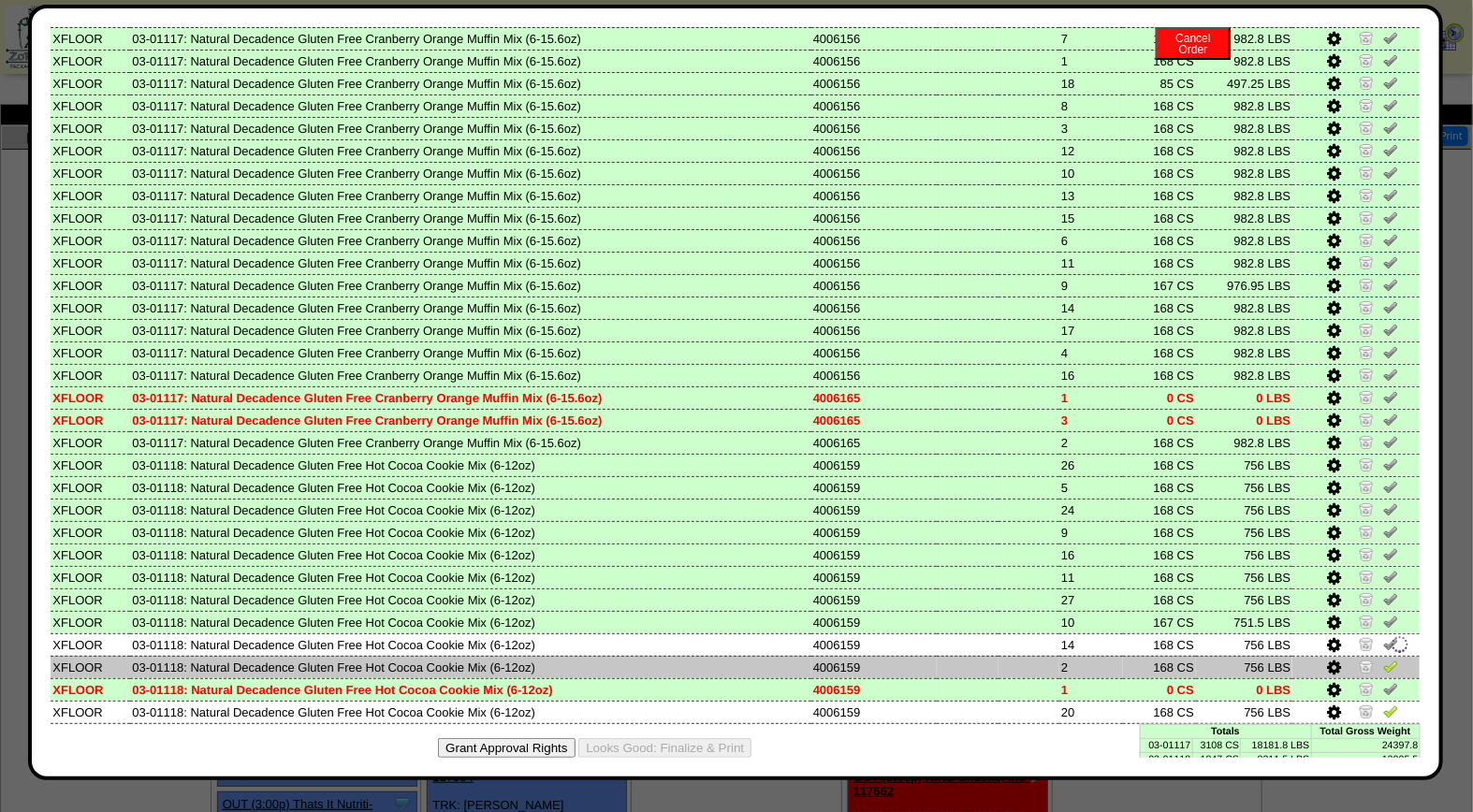
click at [1383, 659] on img at bounding box center [1390, 666] width 15 height 15
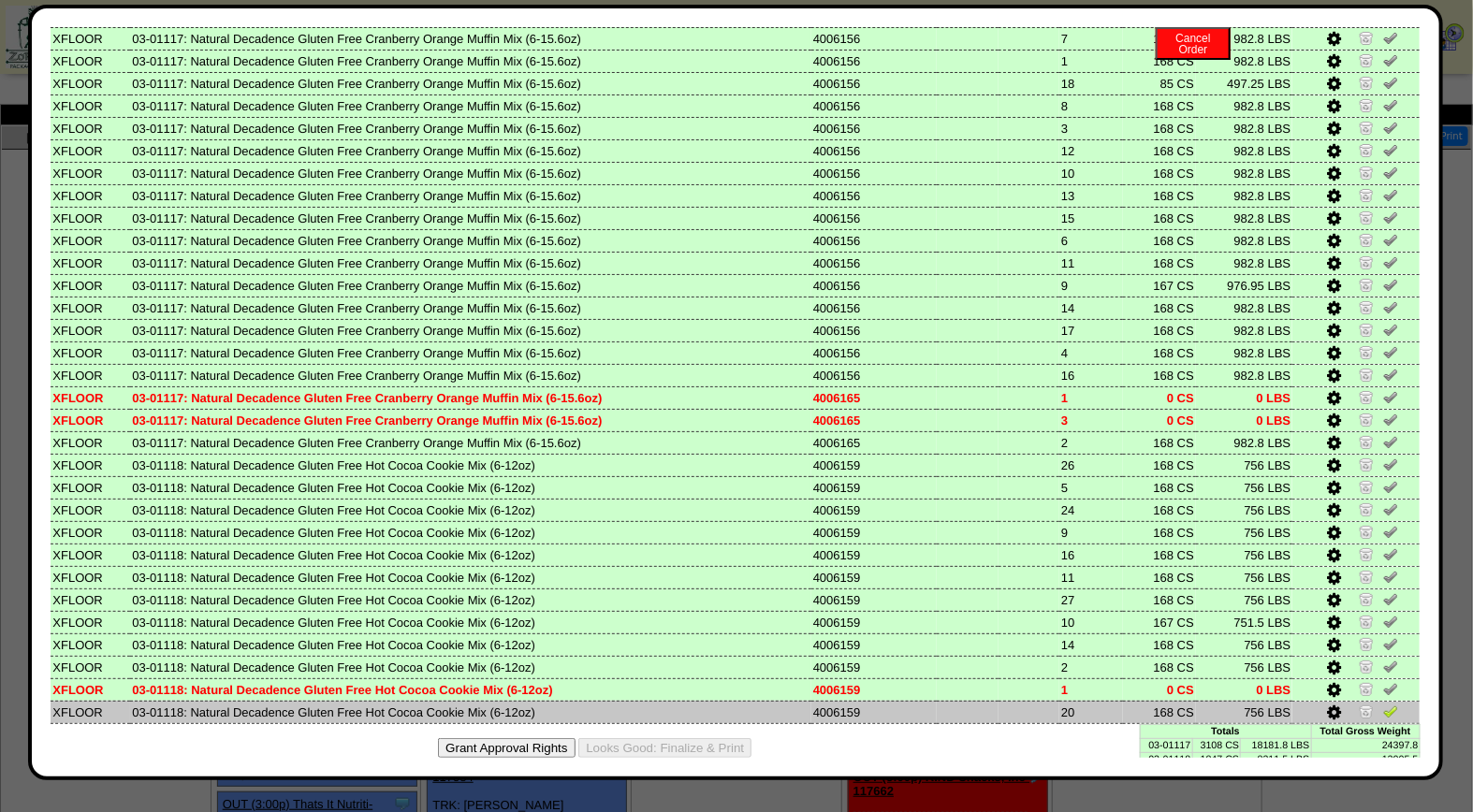
click at [1383, 704] on img at bounding box center [1390, 711] width 15 height 15
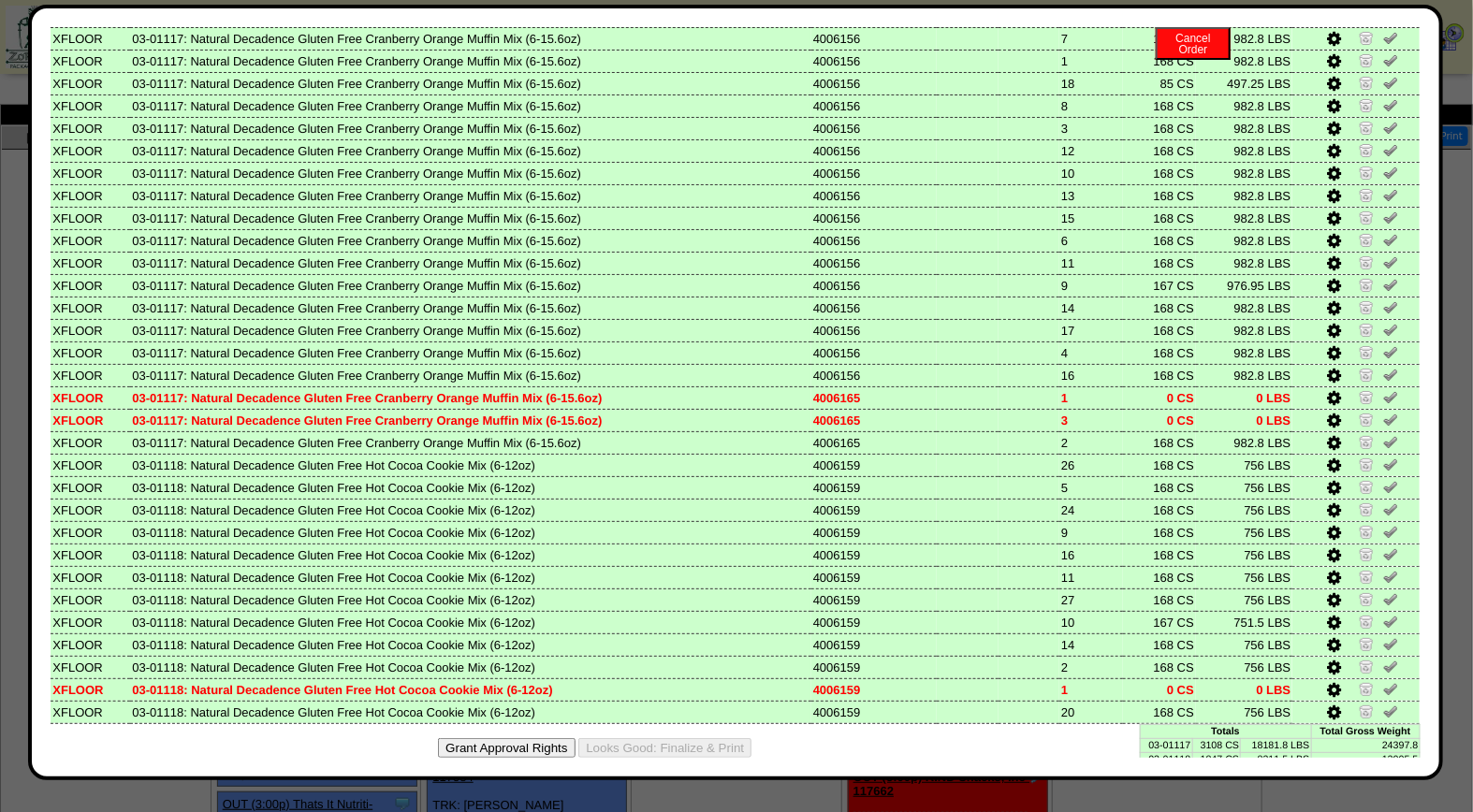
scroll to position [0, 0]
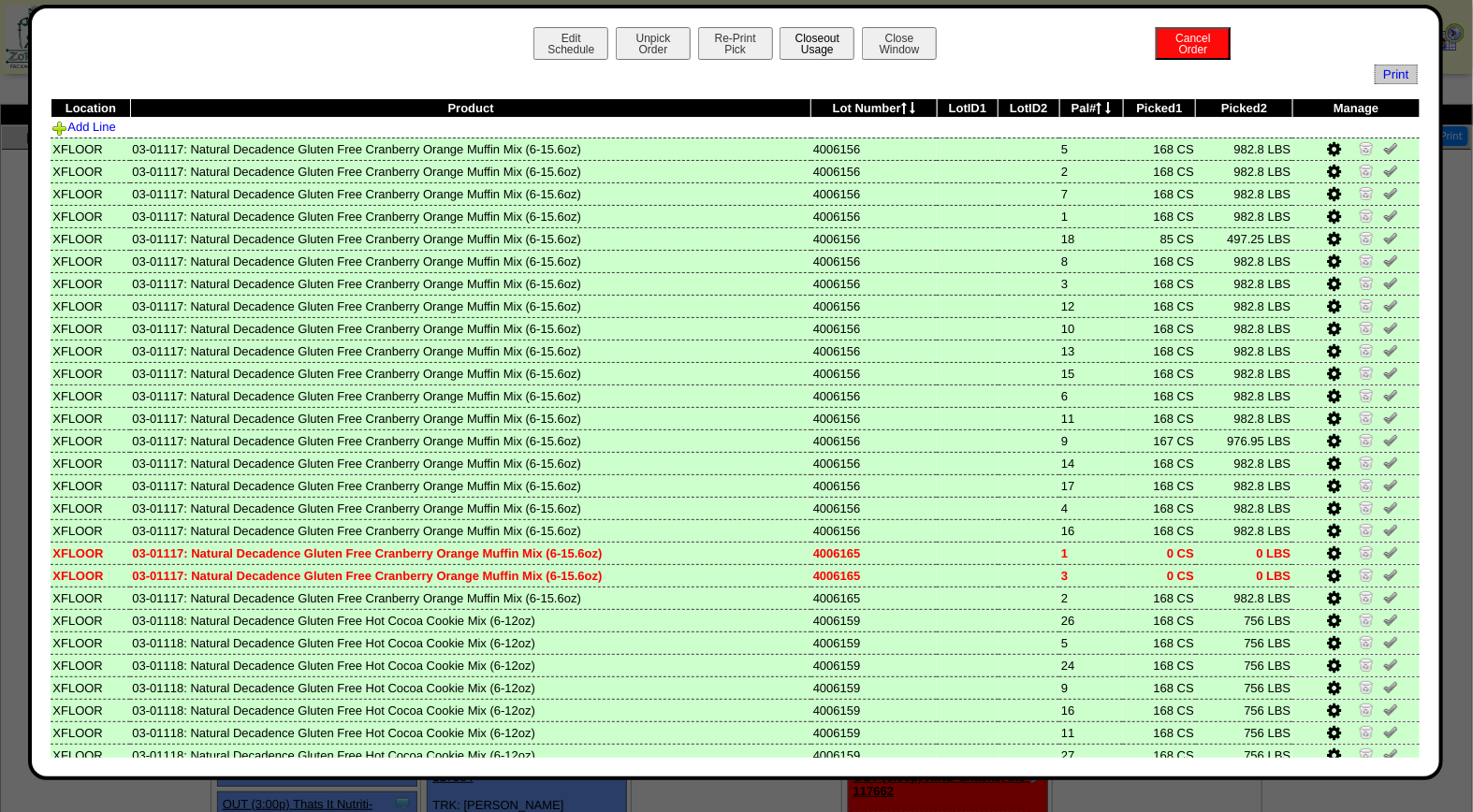
click at [819, 45] on button "Closeout Usage" at bounding box center [817, 43] width 75 height 33
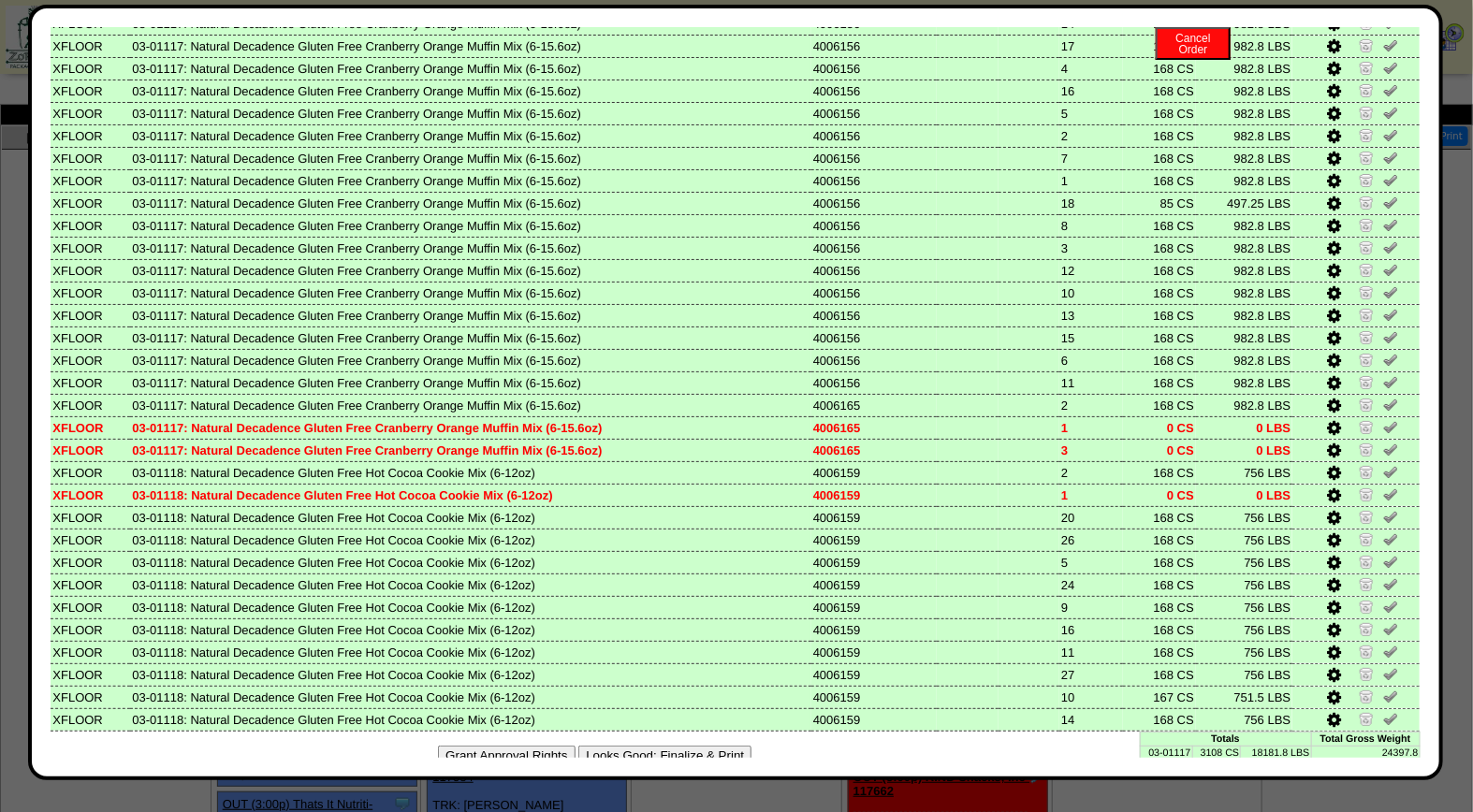
scroll to position [155, 0]
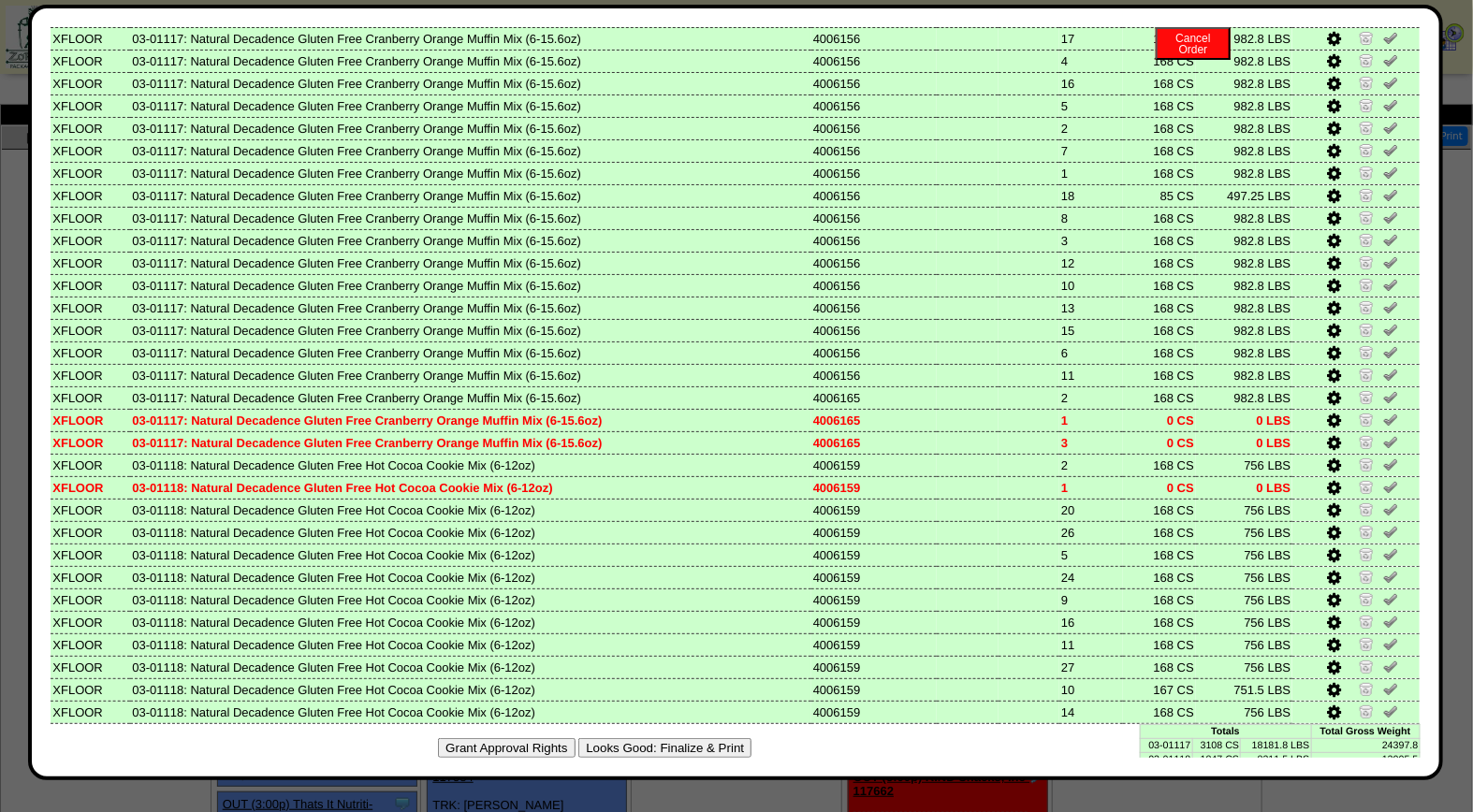
click at [715, 738] on button "Looks Good: Finalize & Print" at bounding box center [664, 747] width 173 height 20
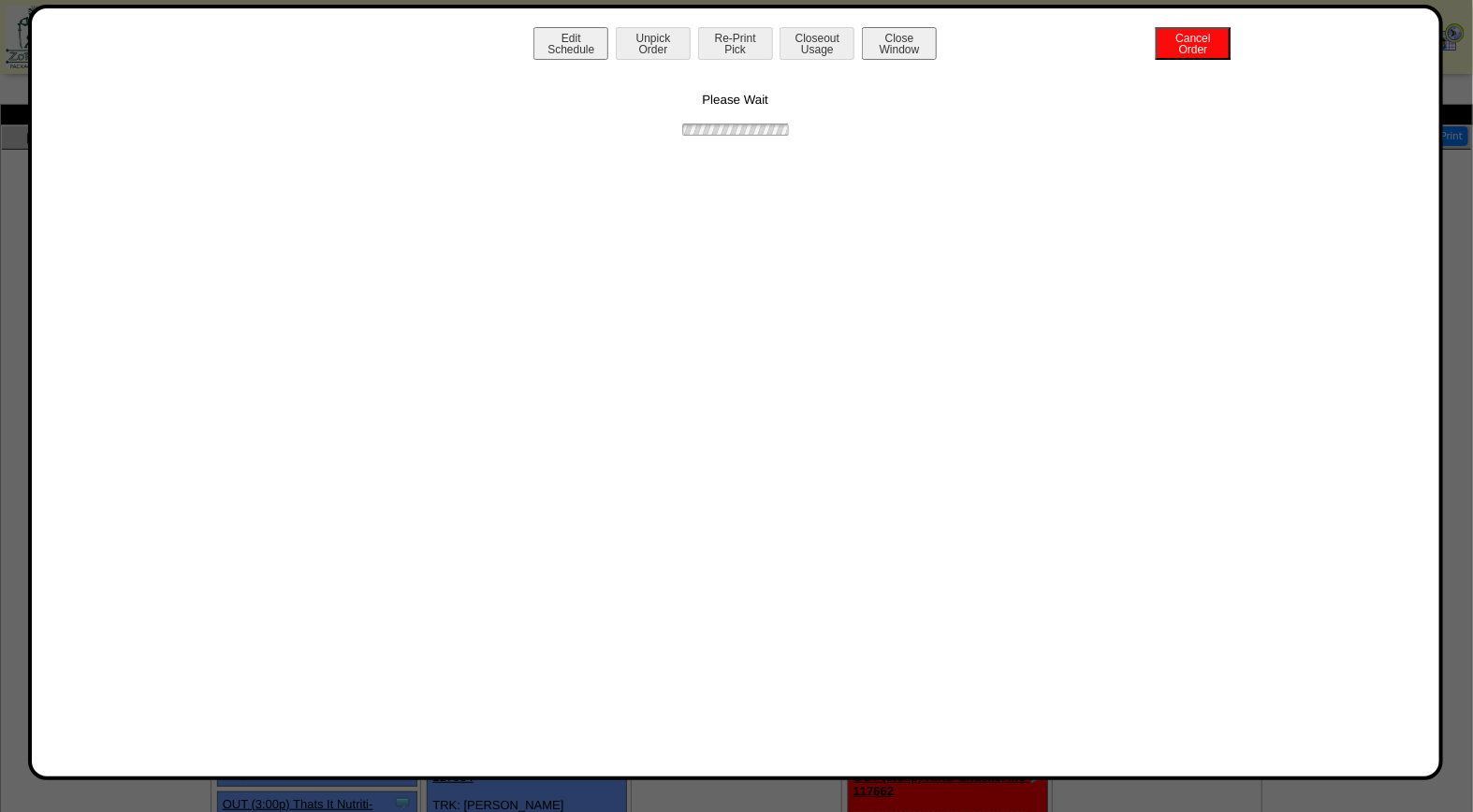
scroll to position [0, 0]
click at [755, 41] on button "Print BOL" at bounding box center [736, 43] width 75 height 33
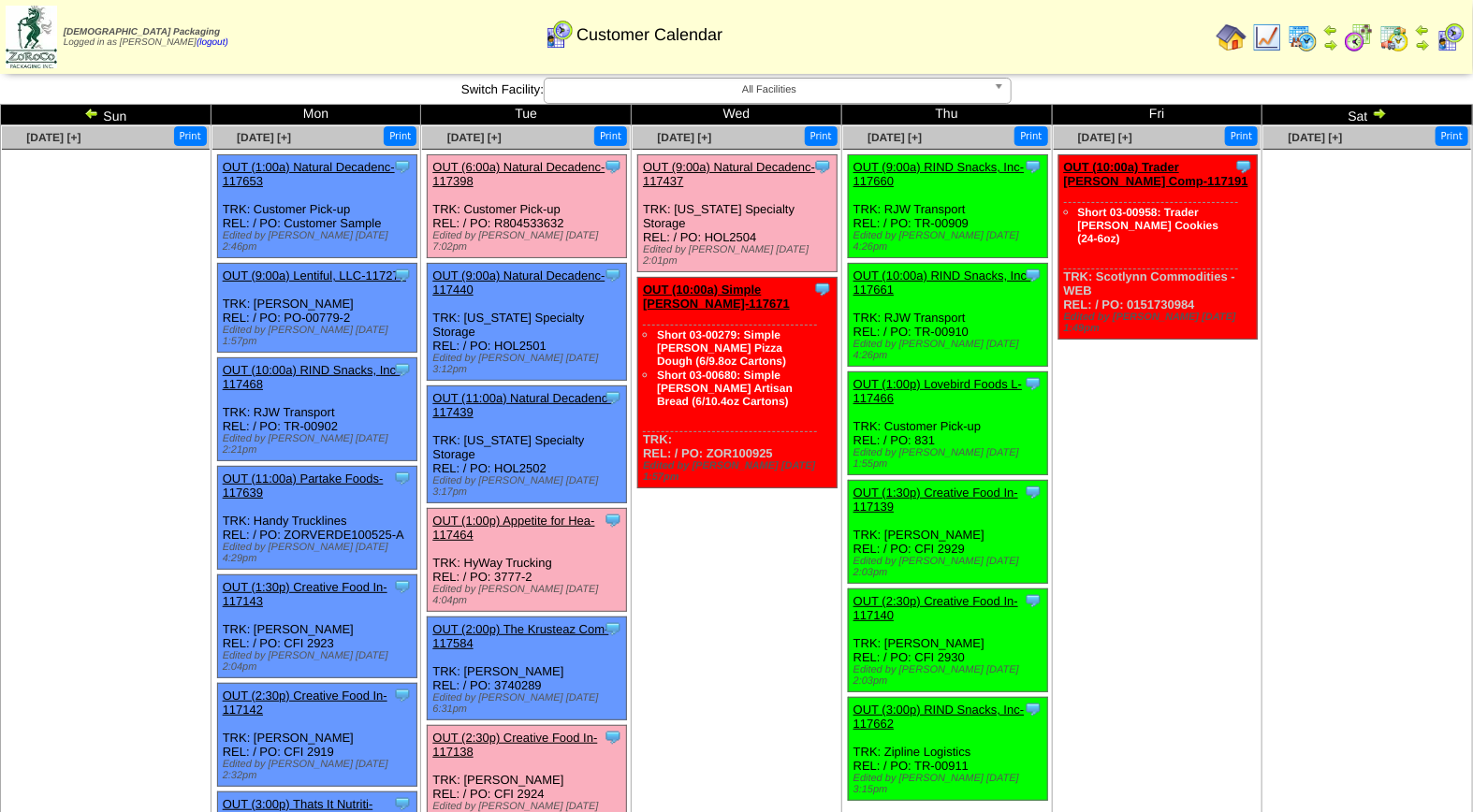
click at [554, 514] on link "OUT (1:00p) Appetite for Hea-117464" at bounding box center [513, 528] width 162 height 28
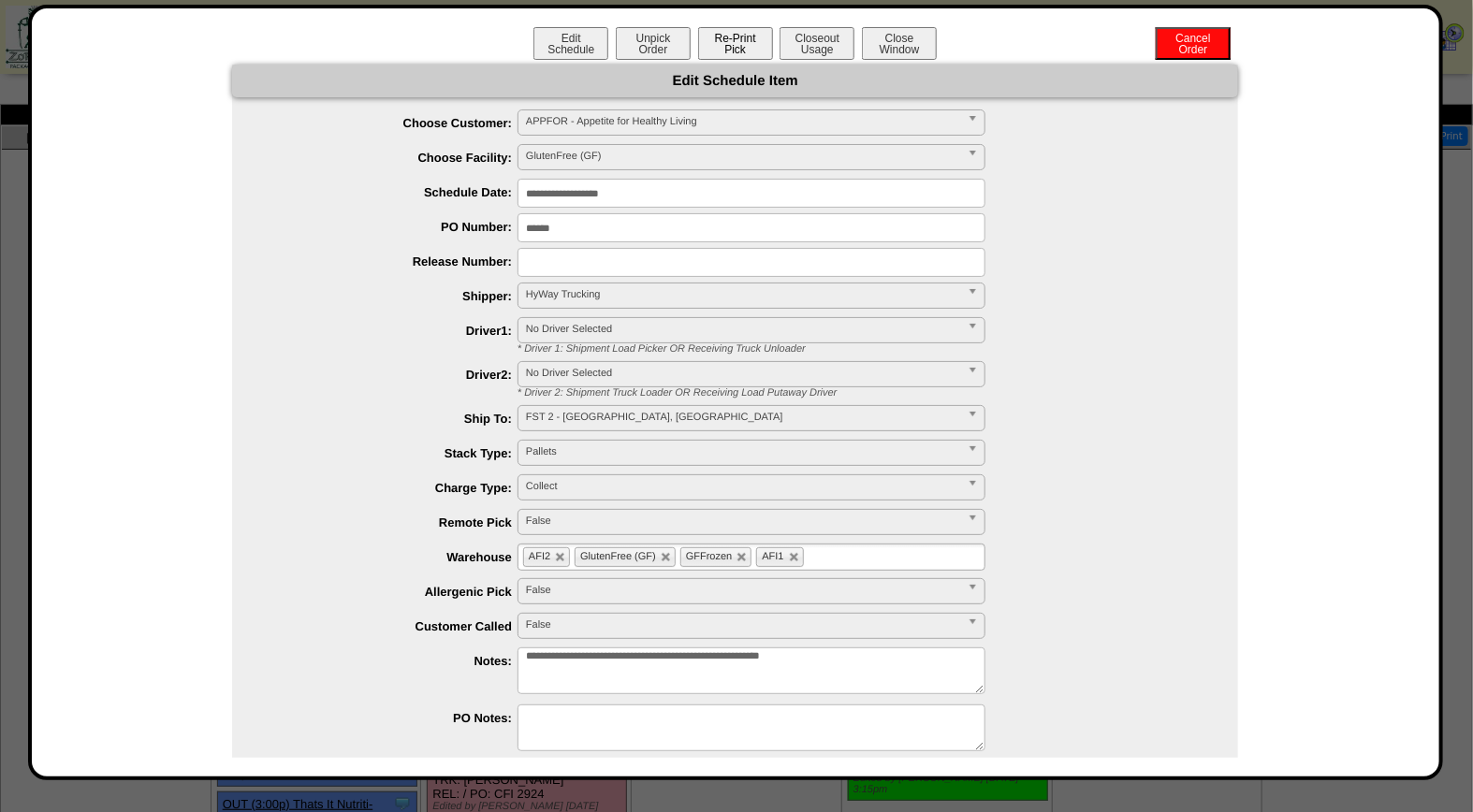
click at [732, 44] on button "Re-Print Pick" at bounding box center [736, 43] width 75 height 33
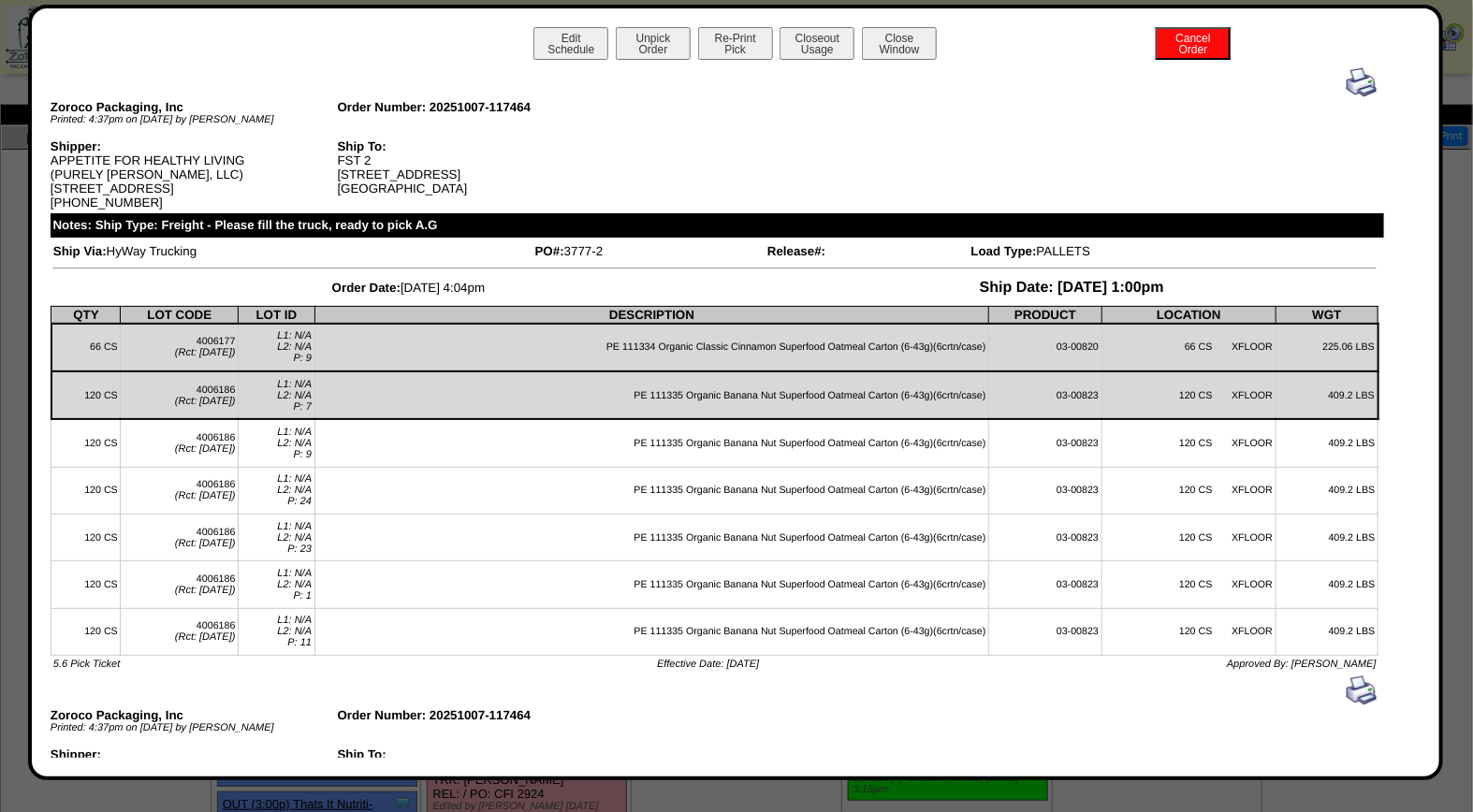
click at [1346, 80] on img at bounding box center [1361, 83] width 30 height 30
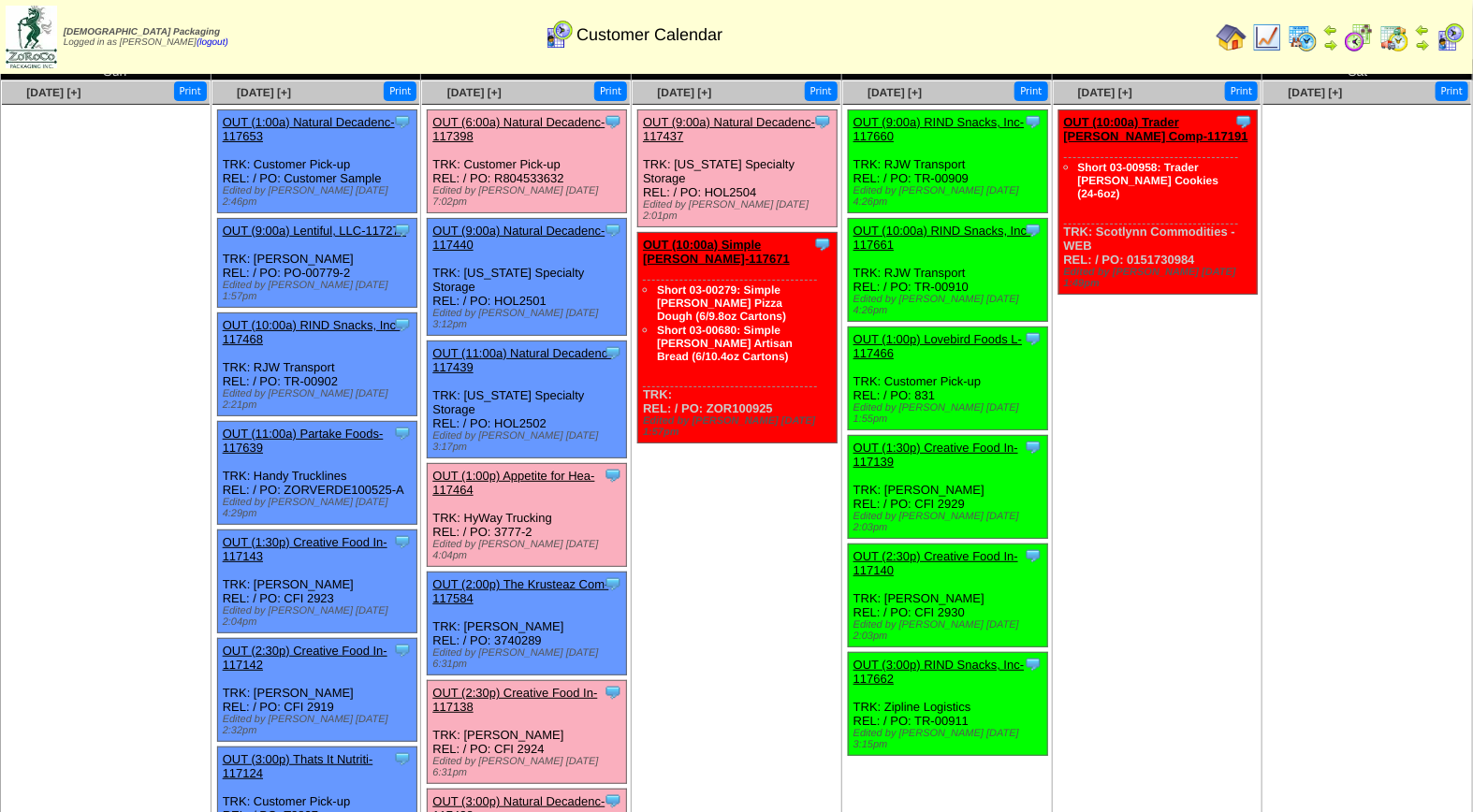
scroll to position [56, 0]
